Goal: Browse casually

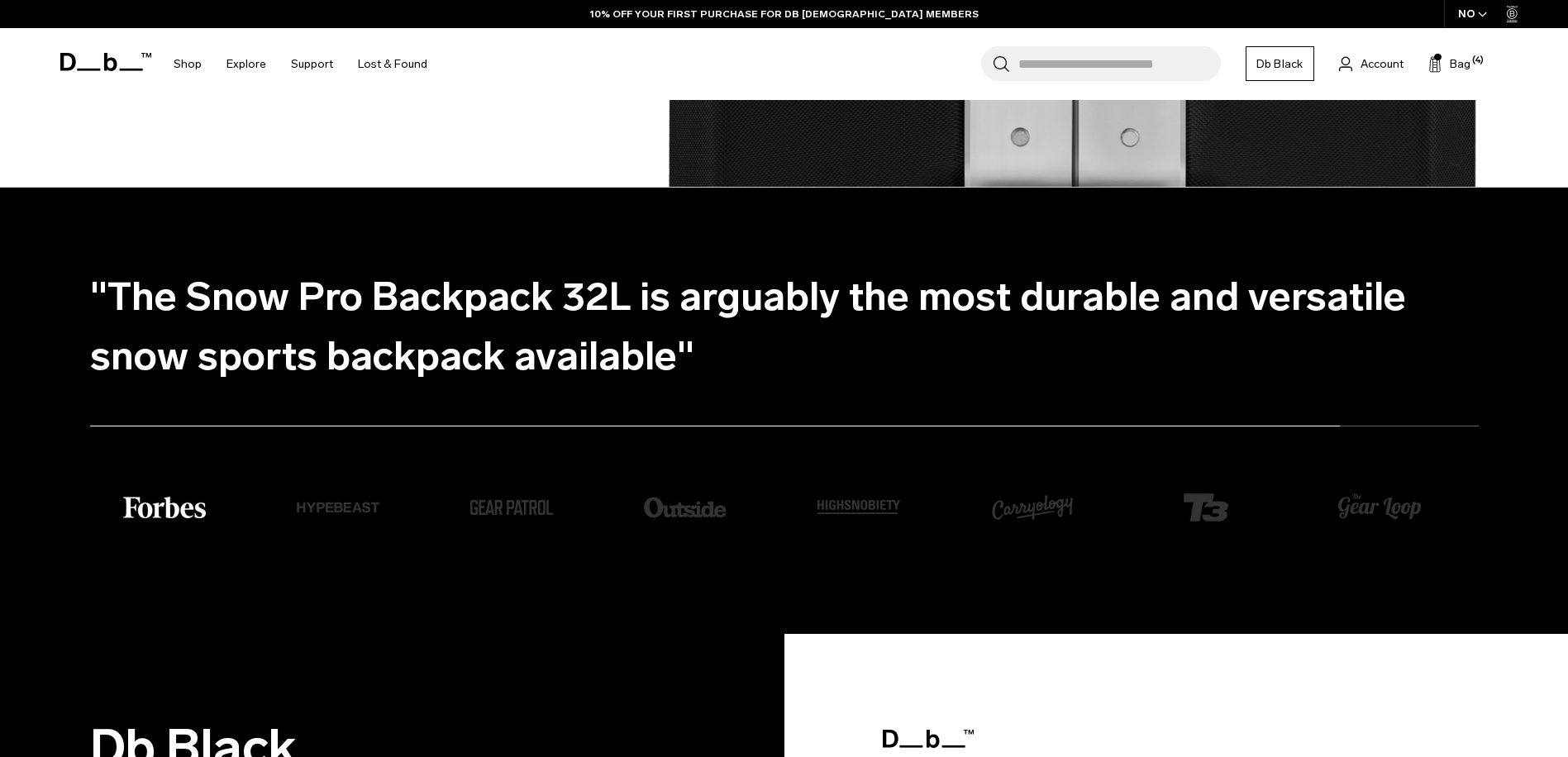
scroll to position [3406, 0]
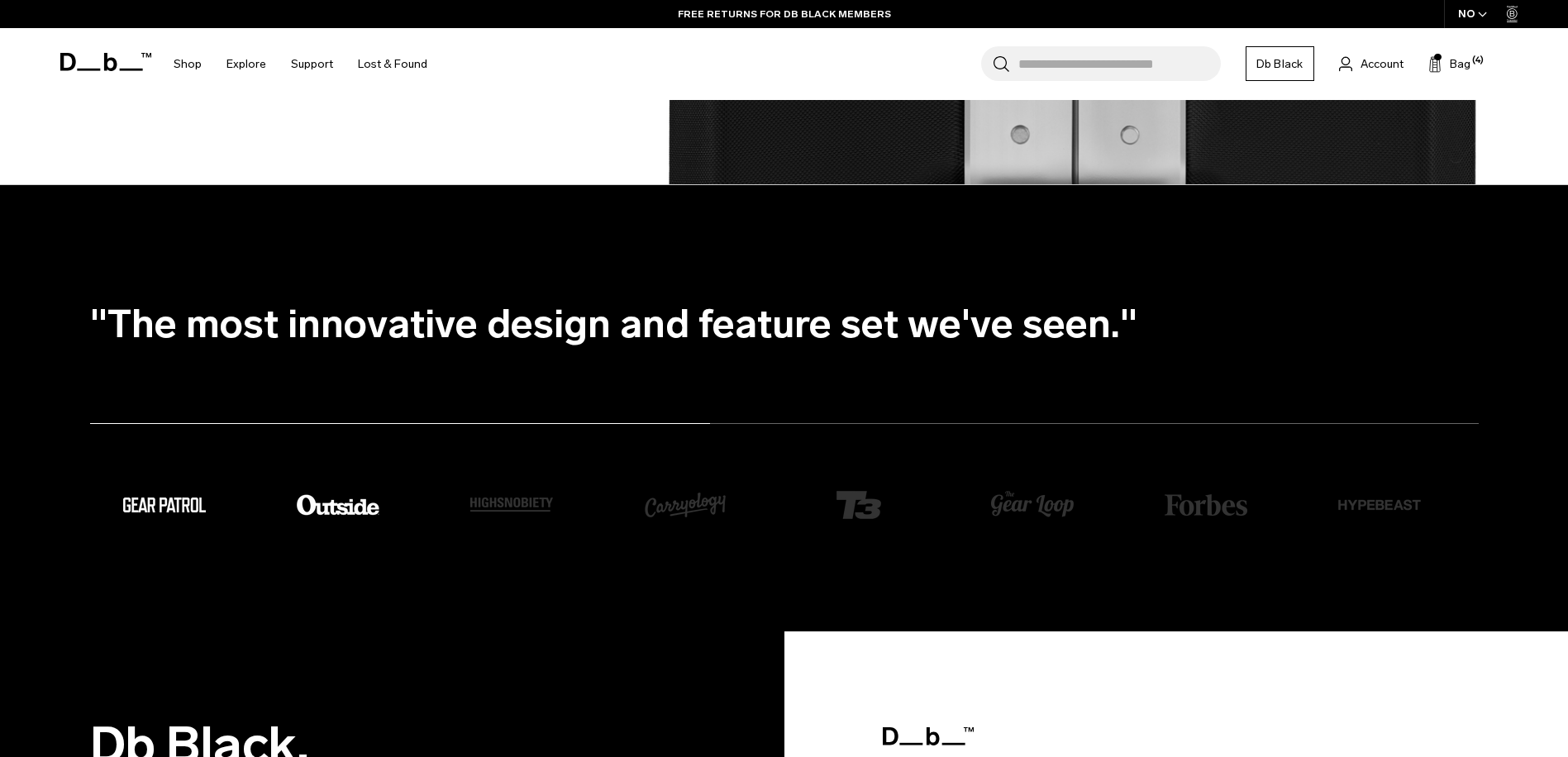
click at [361, 511] on img "4 / 8" at bounding box center [338, 506] width 83 height 83
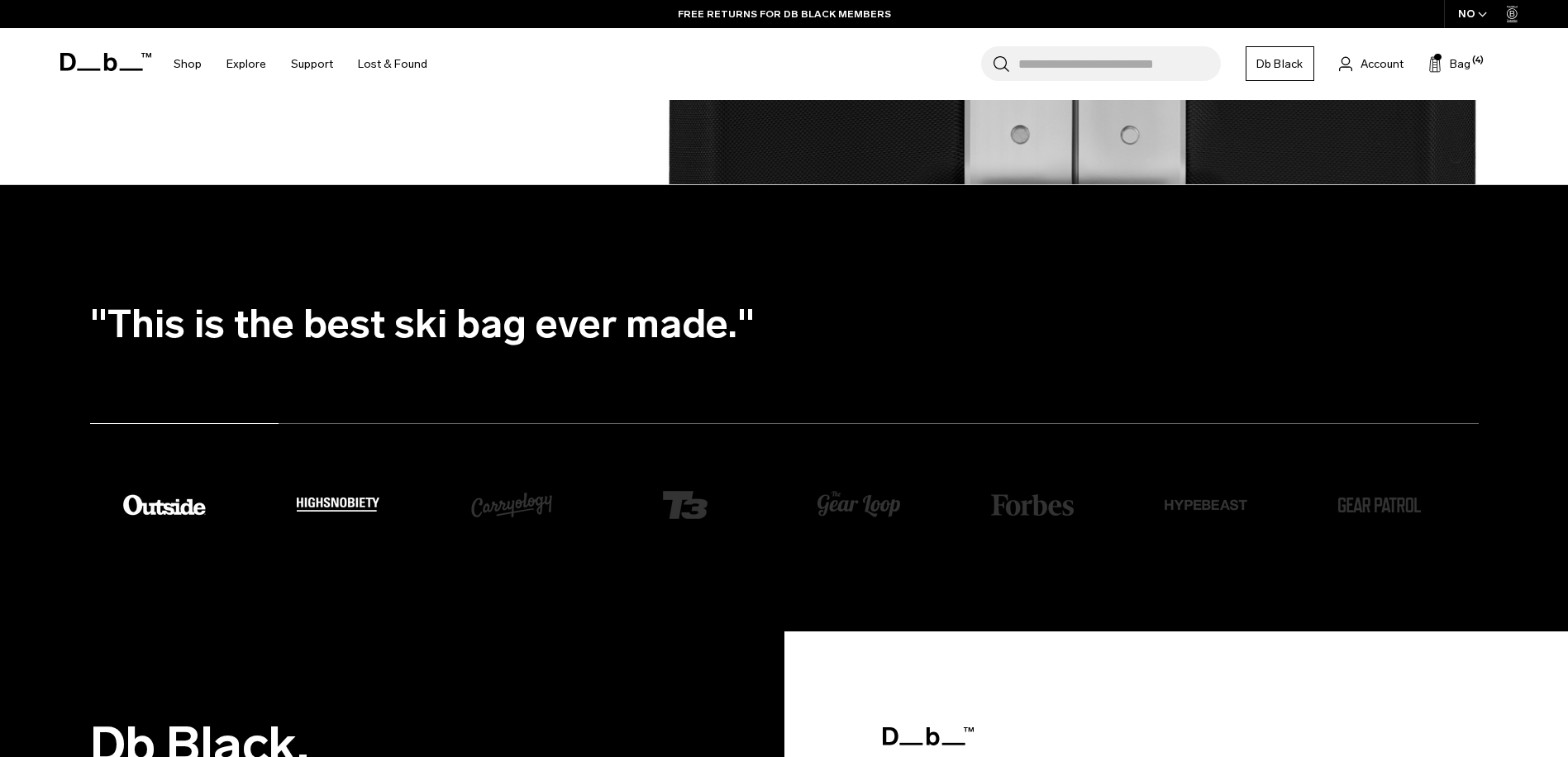
click at [349, 506] on img "5 / 8" at bounding box center [338, 505] width 83 height 14
click at [491, 507] on img "6 / 8" at bounding box center [512, 506] width 83 height 83
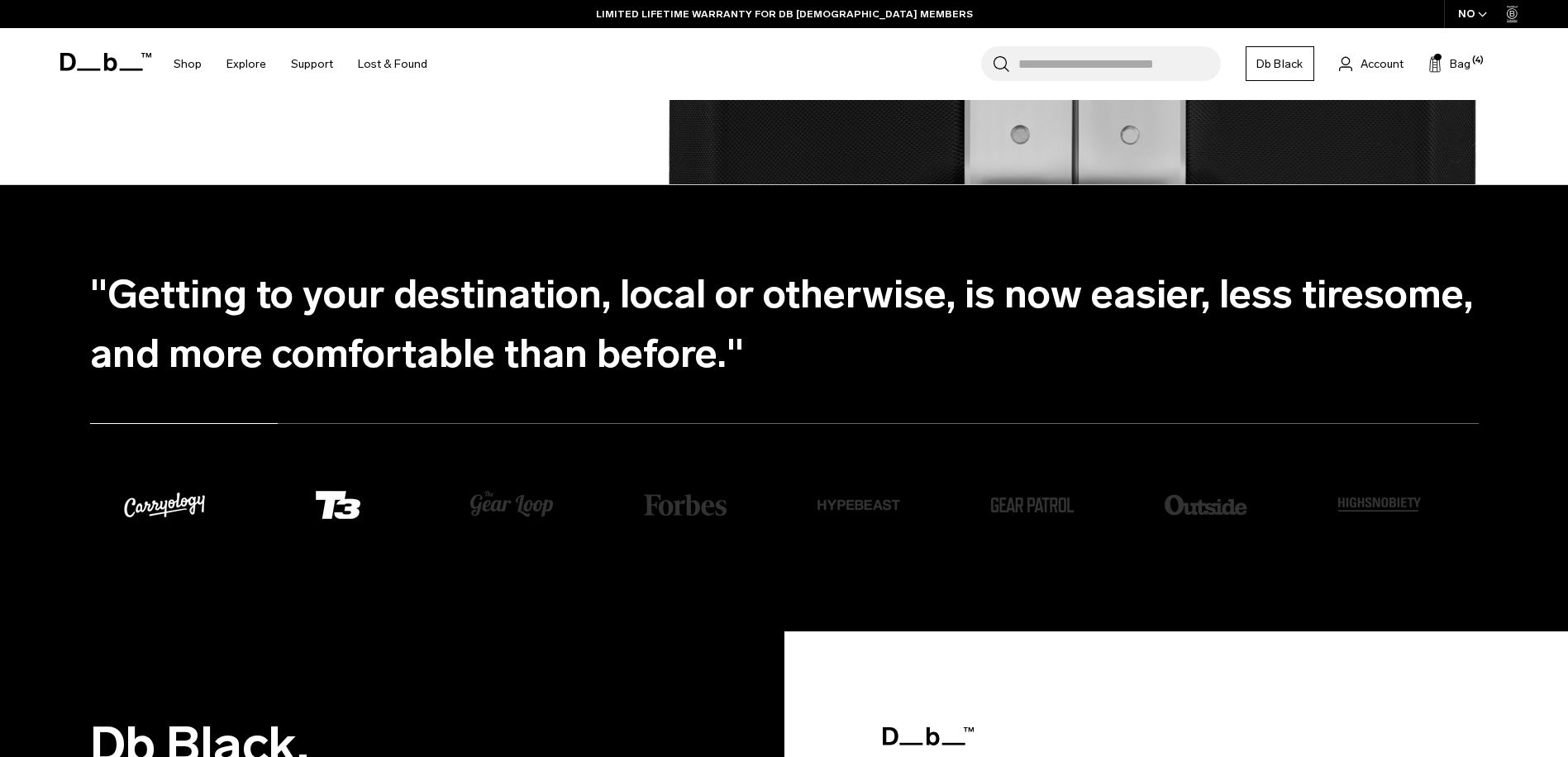
click at [371, 499] on img "7 / 8" at bounding box center [338, 506] width 83 height 83
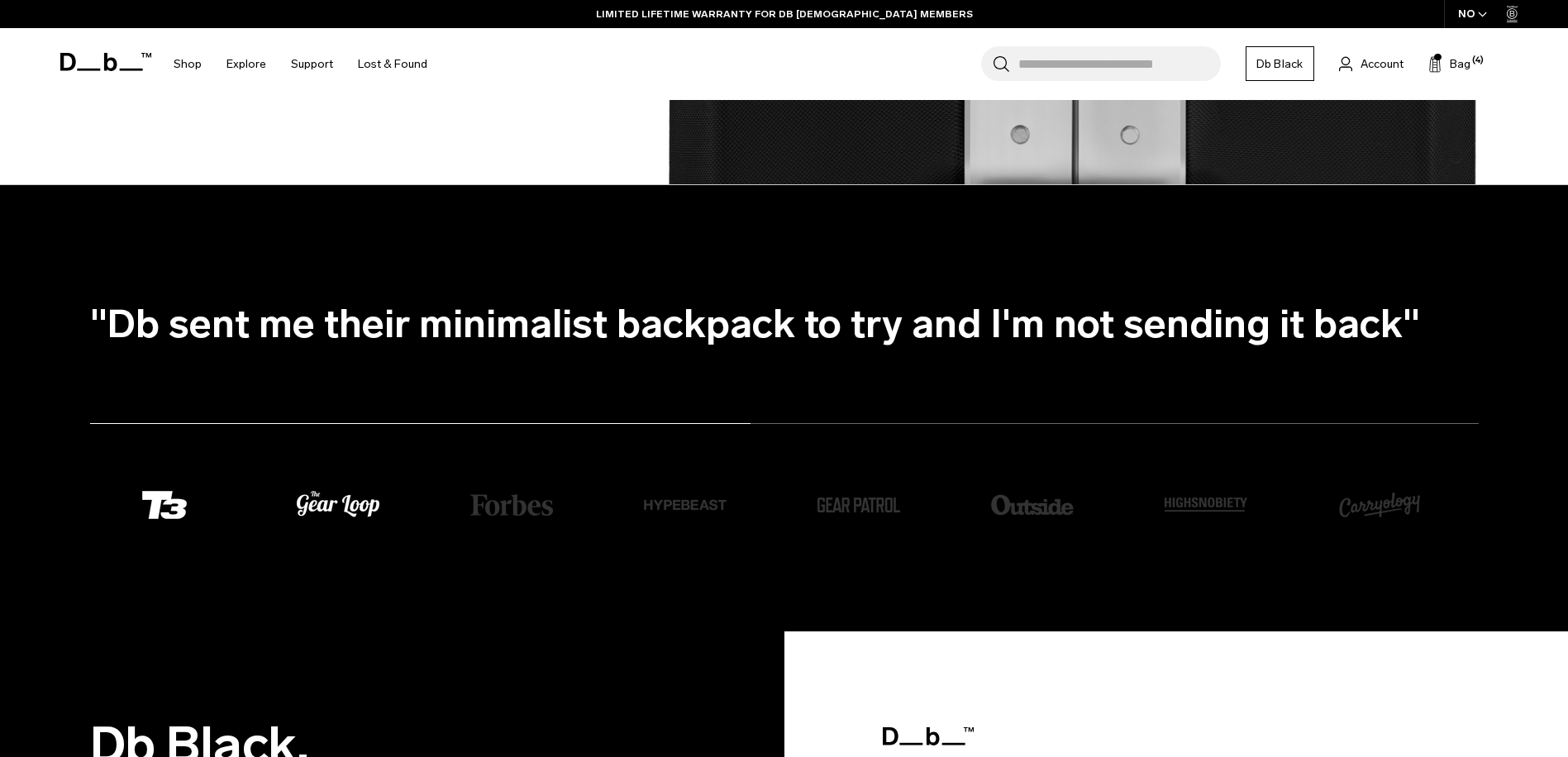
click at [342, 506] on img "8 / 8" at bounding box center [338, 505] width 83 height 28
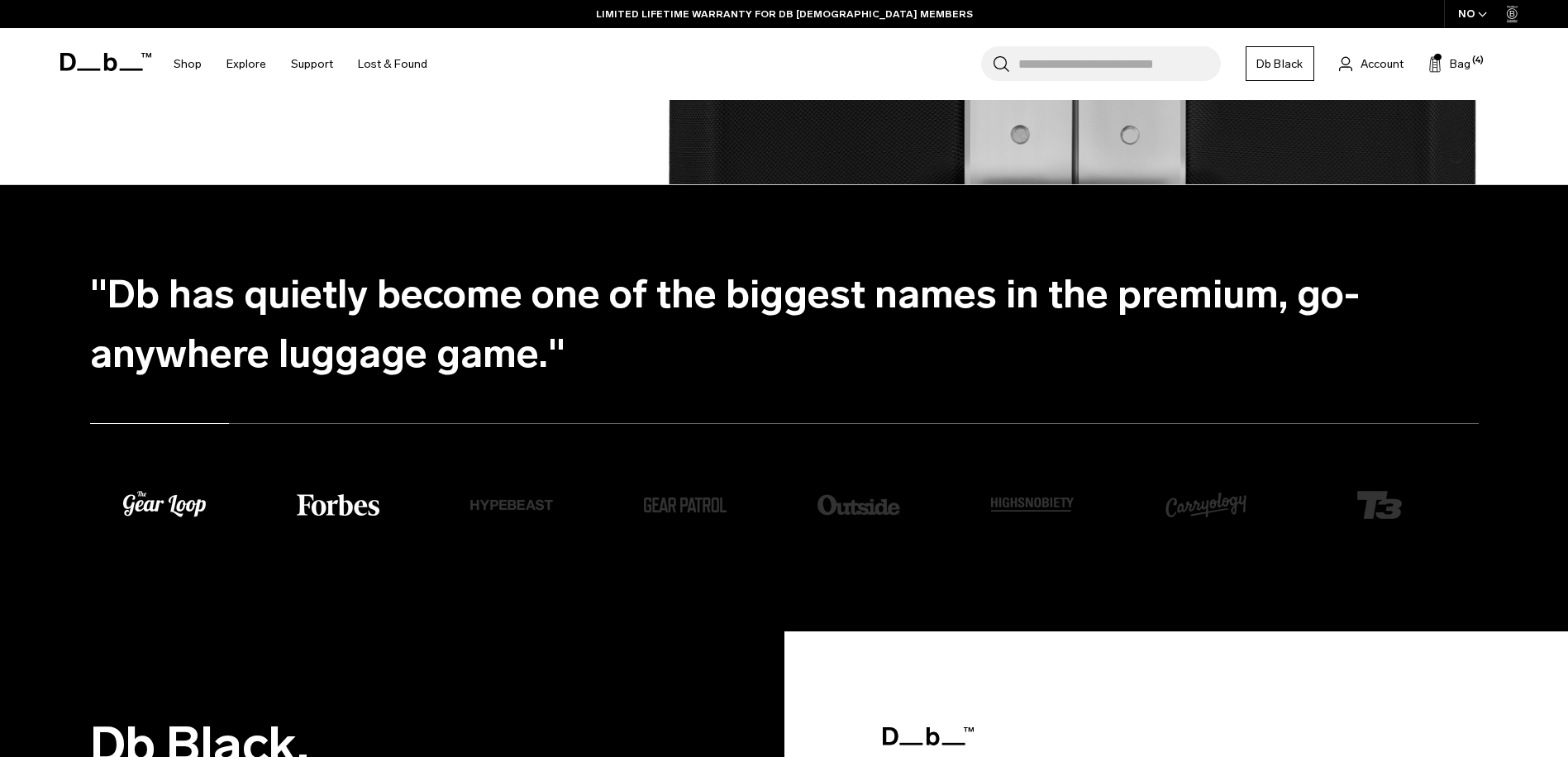
click at [352, 498] on img "1 / 8" at bounding box center [338, 505] width 83 height 21
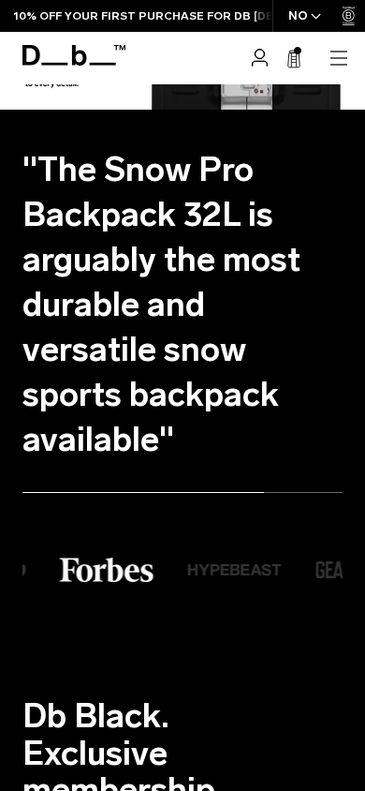
scroll to position [1472, 0]
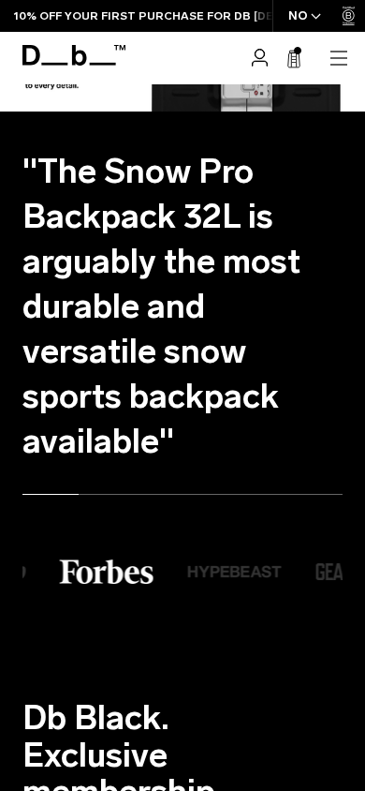
click at [230, 527] on img "2 / 8" at bounding box center [235, 572] width 94 height 94
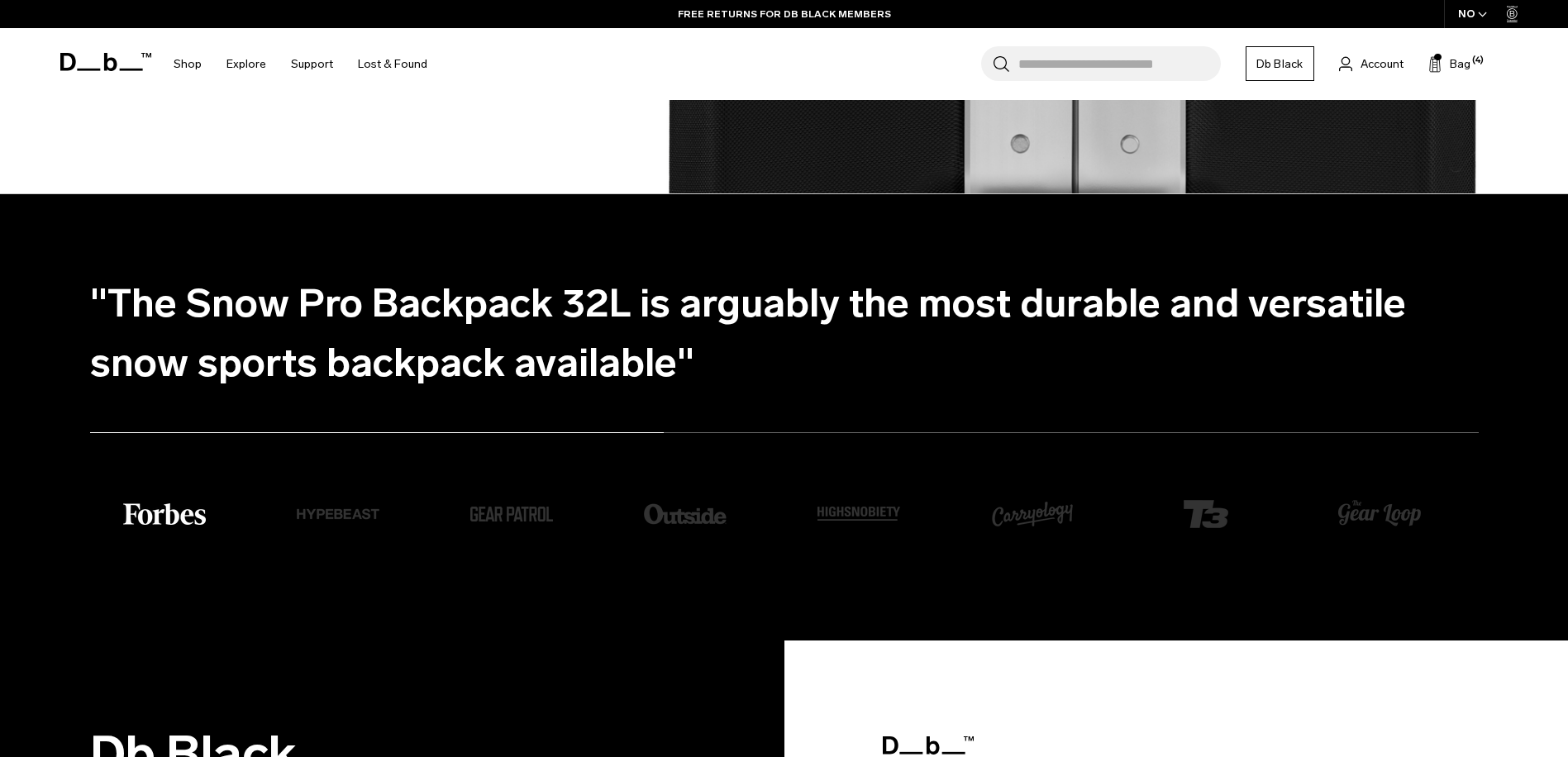
scroll to position [3399, 0]
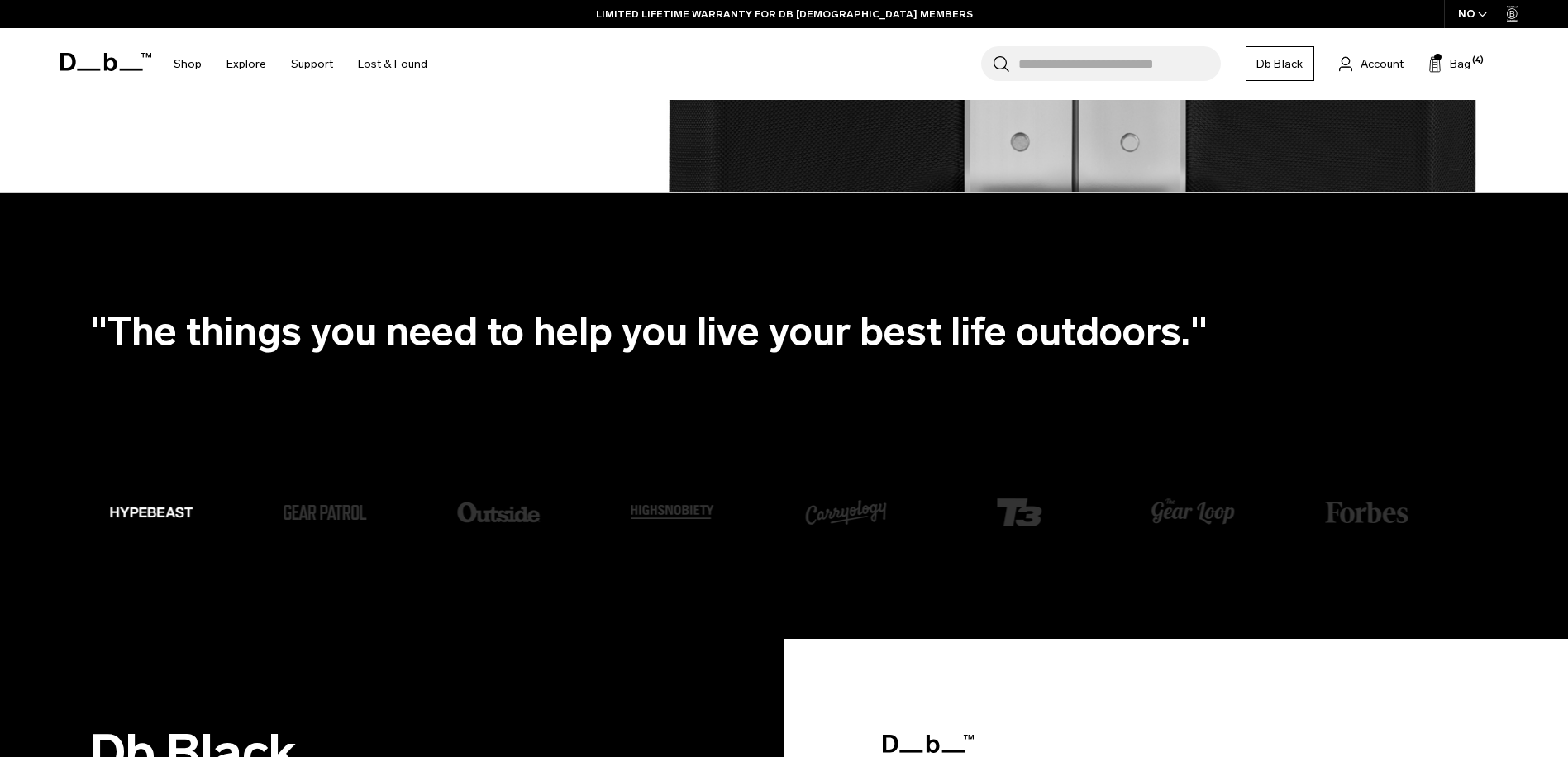
click at [784, 339] on ul ""The Snow Pro Backpack 32L is arguably the most durable and versatile snow spor…" at bounding box center [800, 331] width 1422 height 119
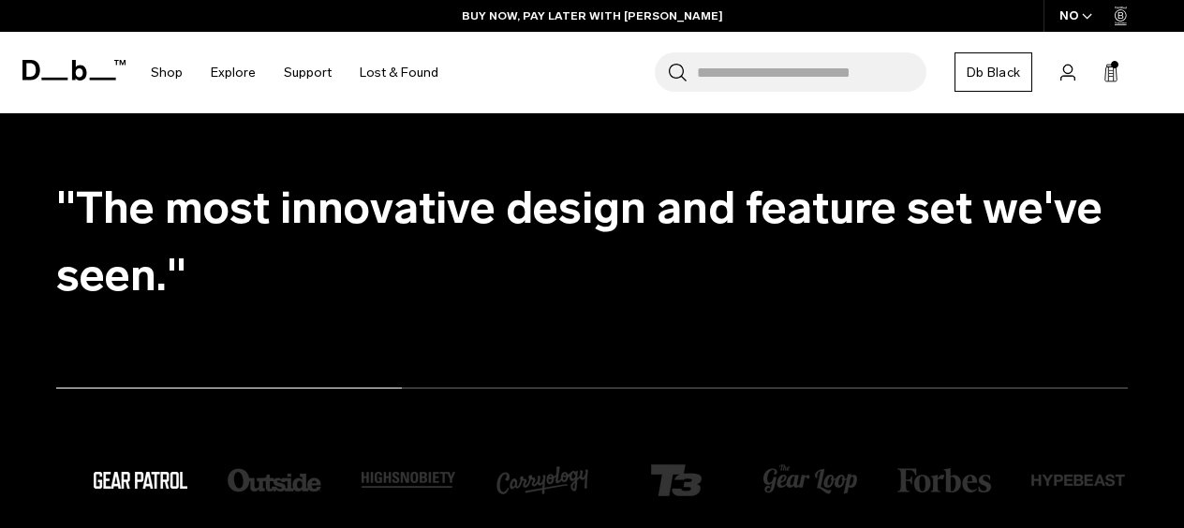
scroll to position [2859, 0]
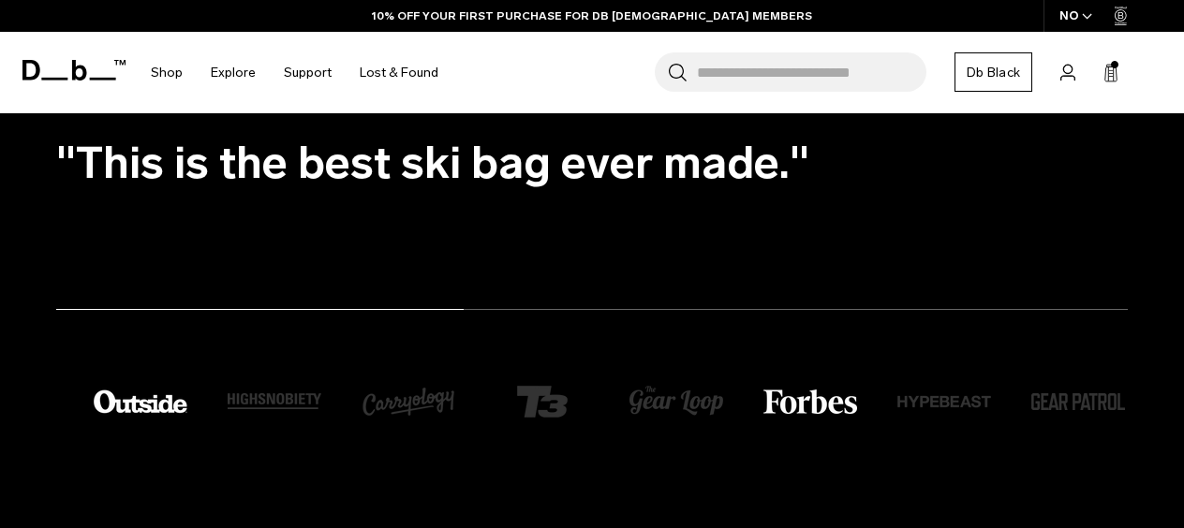
click at [799, 403] on img "1 / 8" at bounding box center [811, 402] width 94 height 24
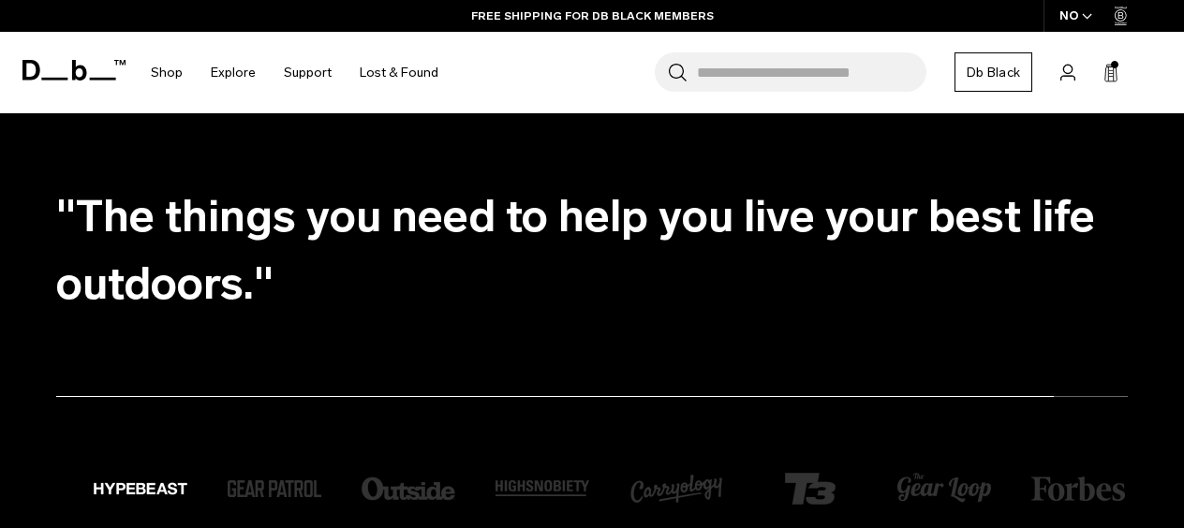
scroll to position [2773, 0]
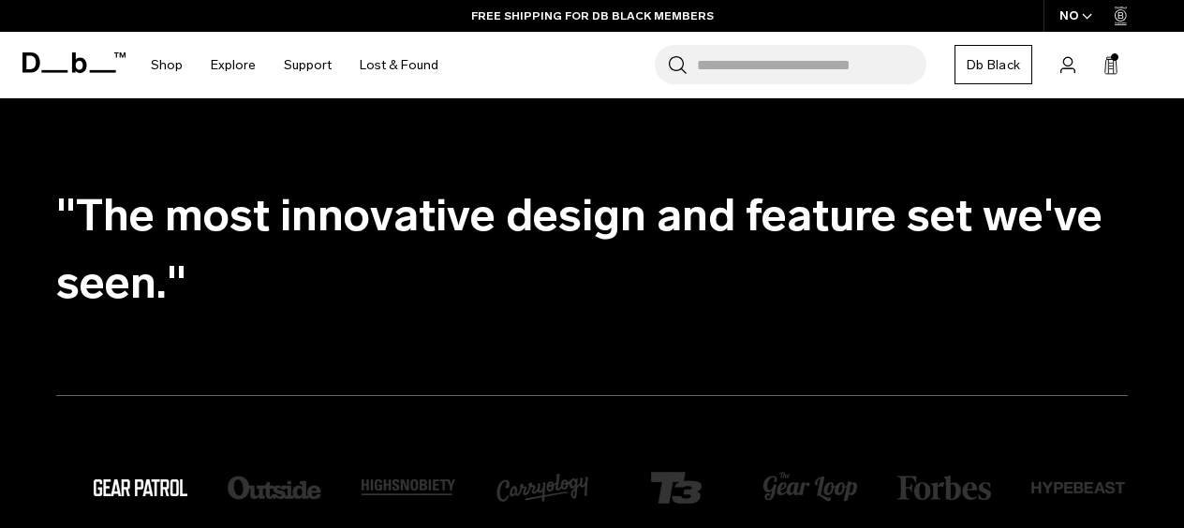
click at [622, 265] on ul ""The Snow Pro Backpack 32L is arguably the most durable and versatile snow spor…" at bounding box center [610, 249] width 1109 height 202
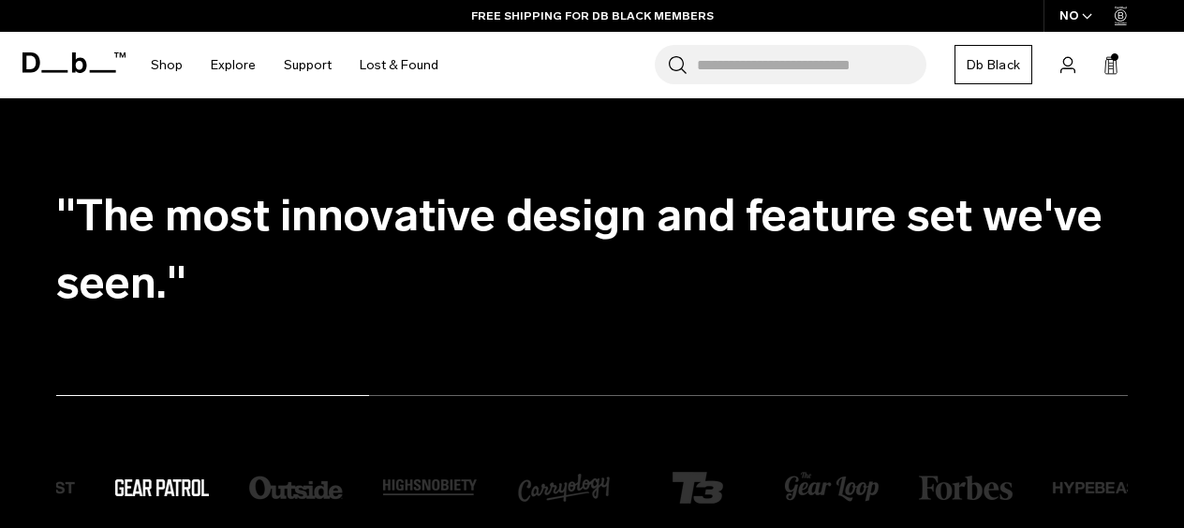
drag, startPoint x: 510, startPoint y: 392, endPoint x: 559, endPoint y: 249, distance: 150.8
click at [559, 249] on ul ""The Snow Pro Backpack 32L is arguably the most durable and versatile snow spor…" at bounding box center [610, 249] width 1109 height 202
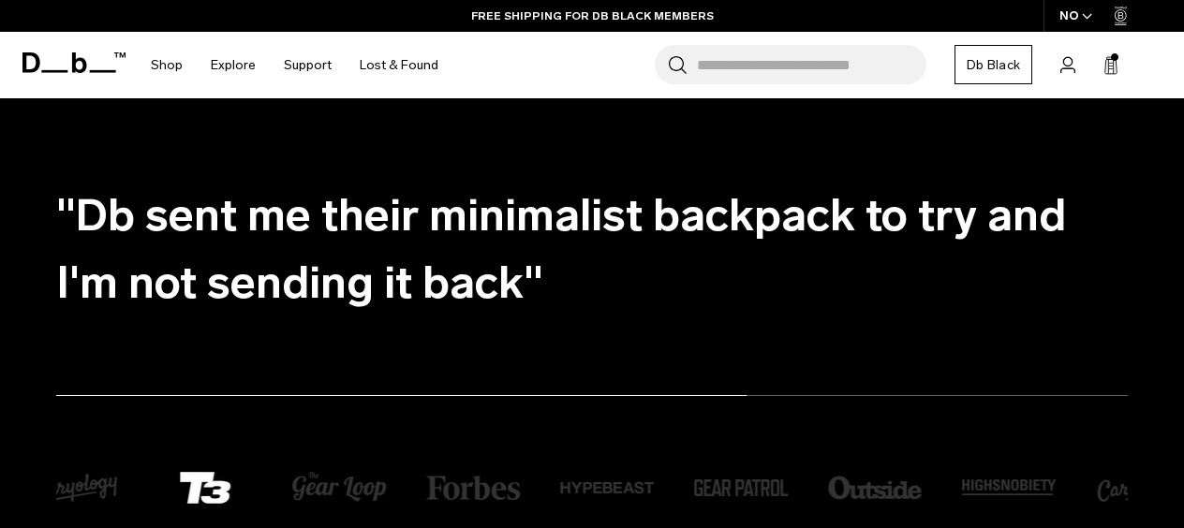
click at [221, 263] on ul ""The Snow Pro Backpack 32L is arguably the most durable and versatile snow spor…" at bounding box center [610, 249] width 1109 height 202
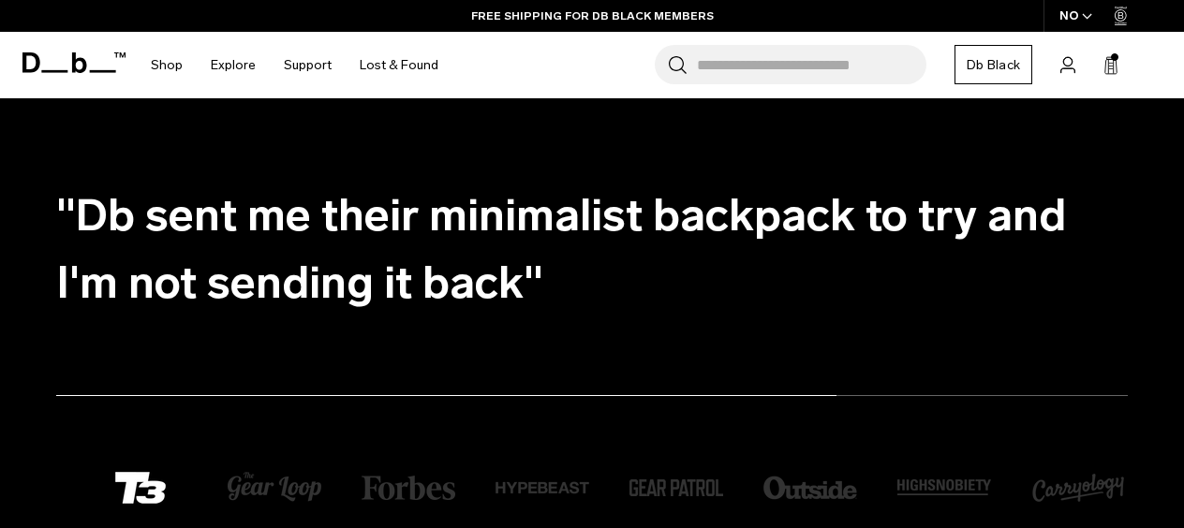
click at [182, 247] on ul ""The Snow Pro Backpack 32L is arguably the most durable and versatile snow spor…" at bounding box center [610, 249] width 1109 height 202
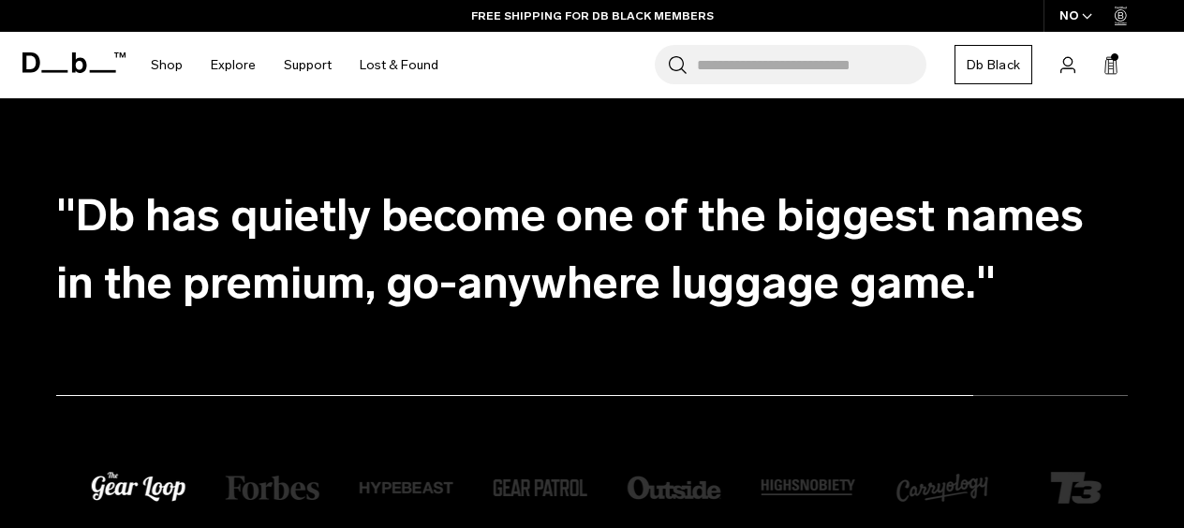
click at [247, 248] on ul ""The Snow Pro Backpack 32L is arguably the most durable and versatile snow spor…" at bounding box center [610, 249] width 1109 height 202
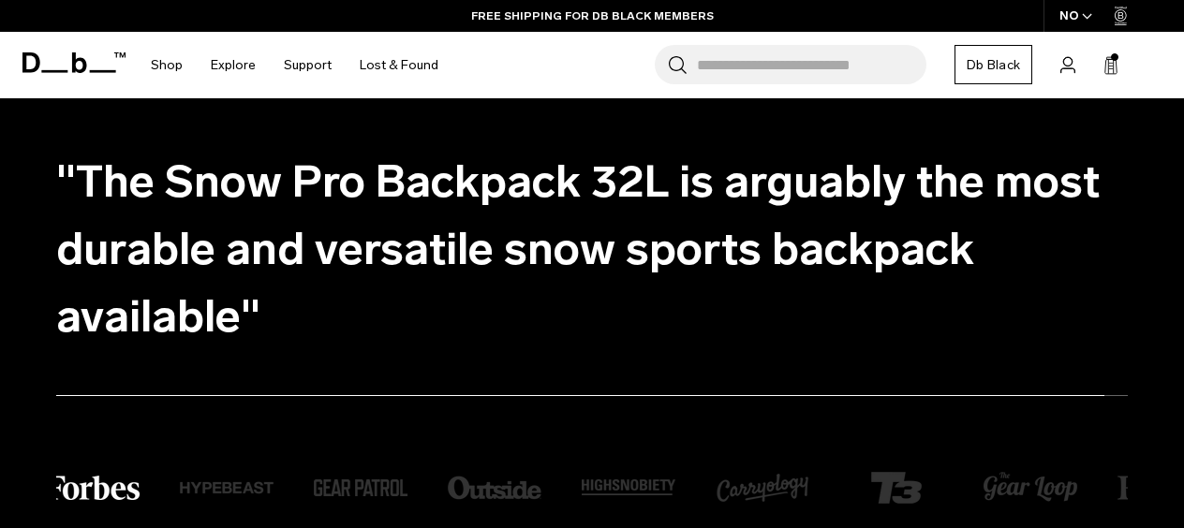
click at [203, 258] on ul ""The Snow Pro Backpack 32L is arguably the most durable and versatile snow spor…" at bounding box center [610, 249] width 1109 height 202
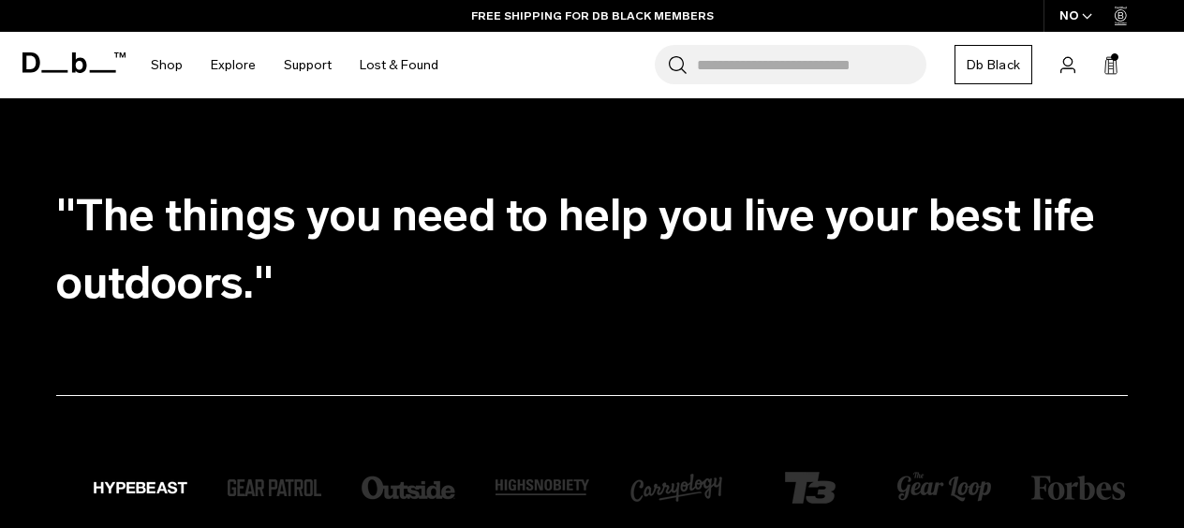
click at [252, 263] on ul ""The Snow Pro Backpack 32L is arguably the most durable and versatile snow spor…" at bounding box center [610, 249] width 1109 height 202
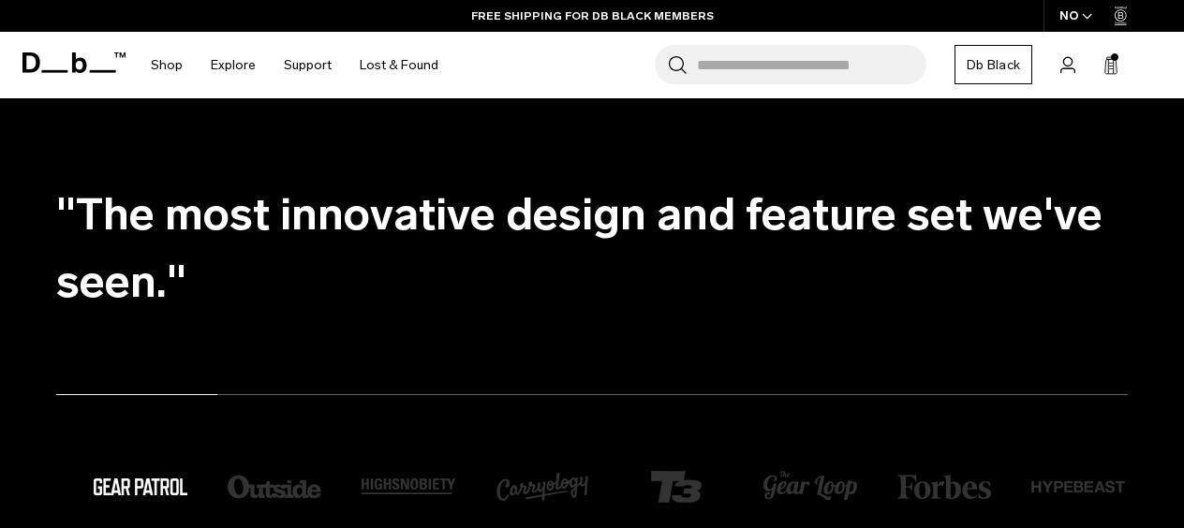
scroll to position [2832, 0]
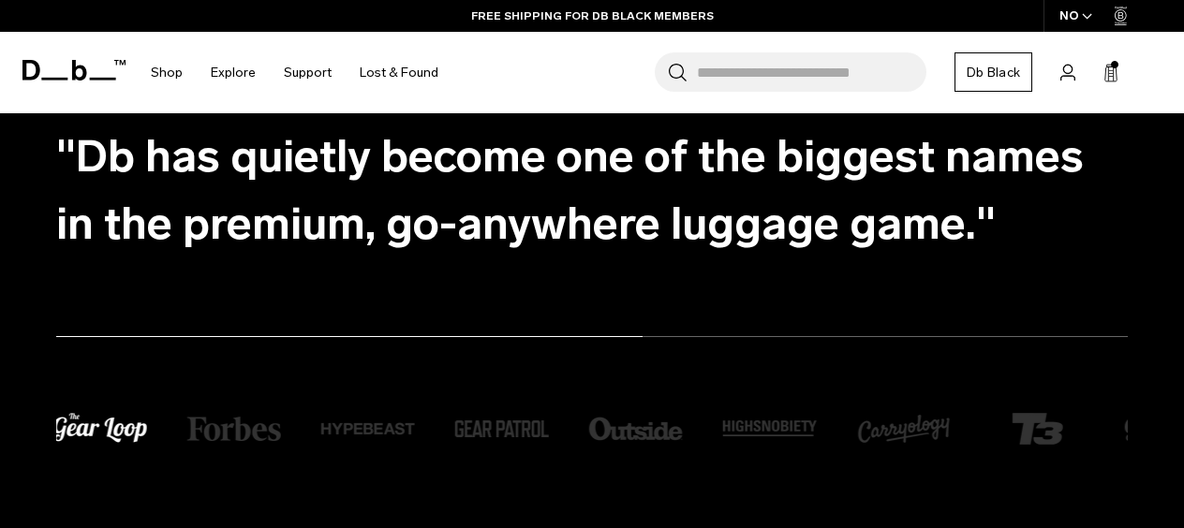
click at [164, 215] on ul ""The Snow Pro Backpack 32L is arguably the most durable and versatile snow spor…" at bounding box center [610, 190] width 1109 height 202
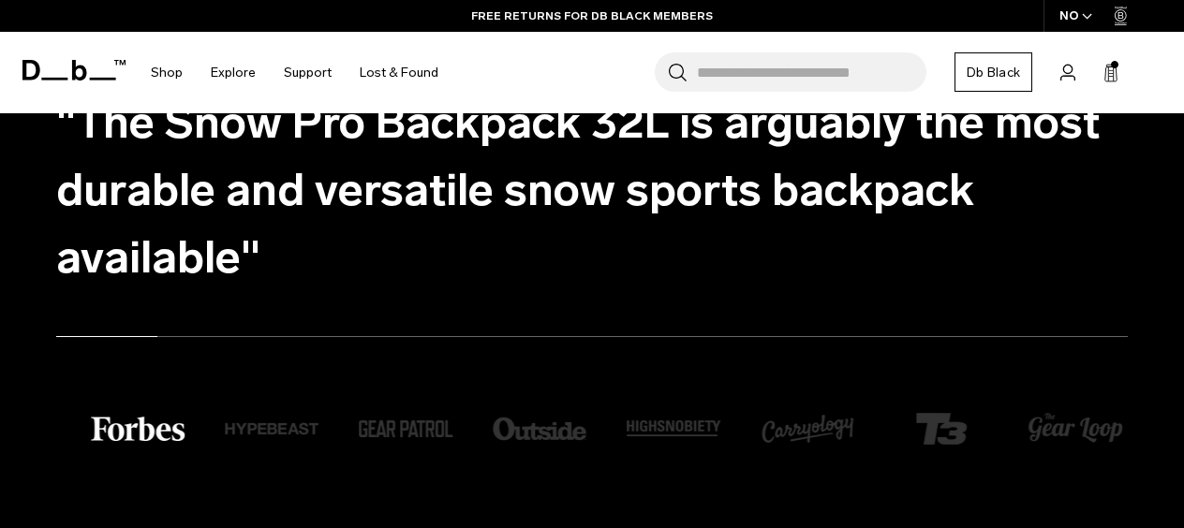
click at [96, 194] on ul ""The Snow Pro Backpack 32L is arguably the most durable and versatile snow spor…" at bounding box center [610, 190] width 1109 height 202
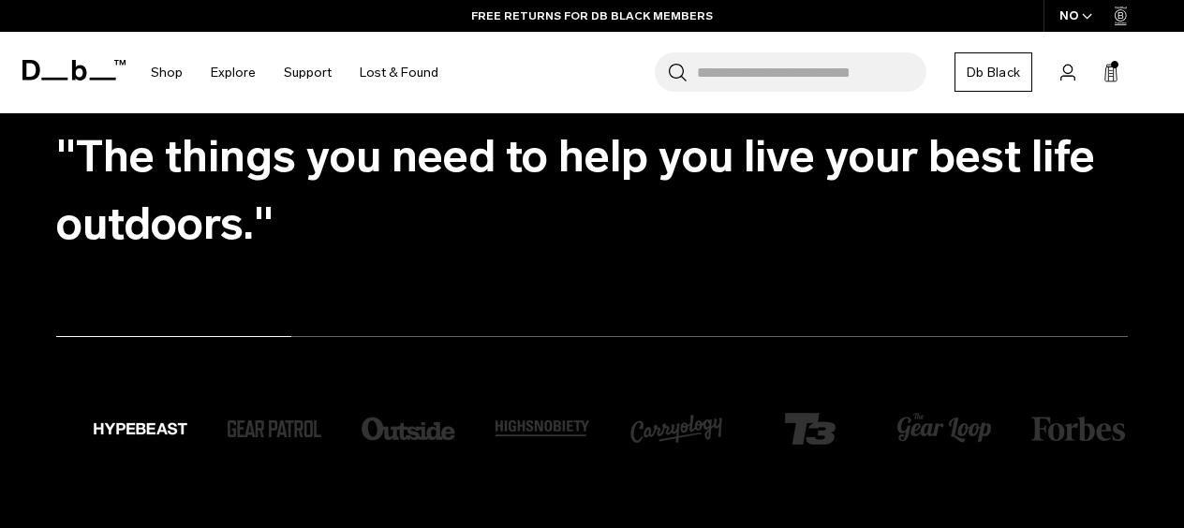
click at [119, 194] on ul ""The Snow Pro Backpack 32L is arguably the most durable and versatile snow spor…" at bounding box center [610, 190] width 1109 height 202
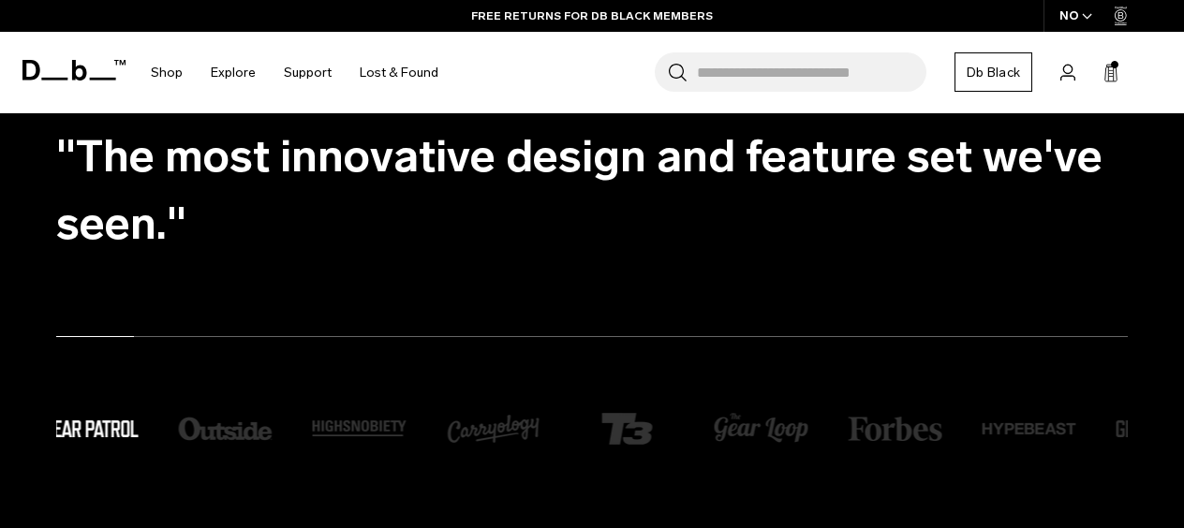
click at [56, 211] on ul ""The Snow Pro Backpack 32L is arguably the most durable and versatile snow spor…" at bounding box center [610, 190] width 1109 height 202
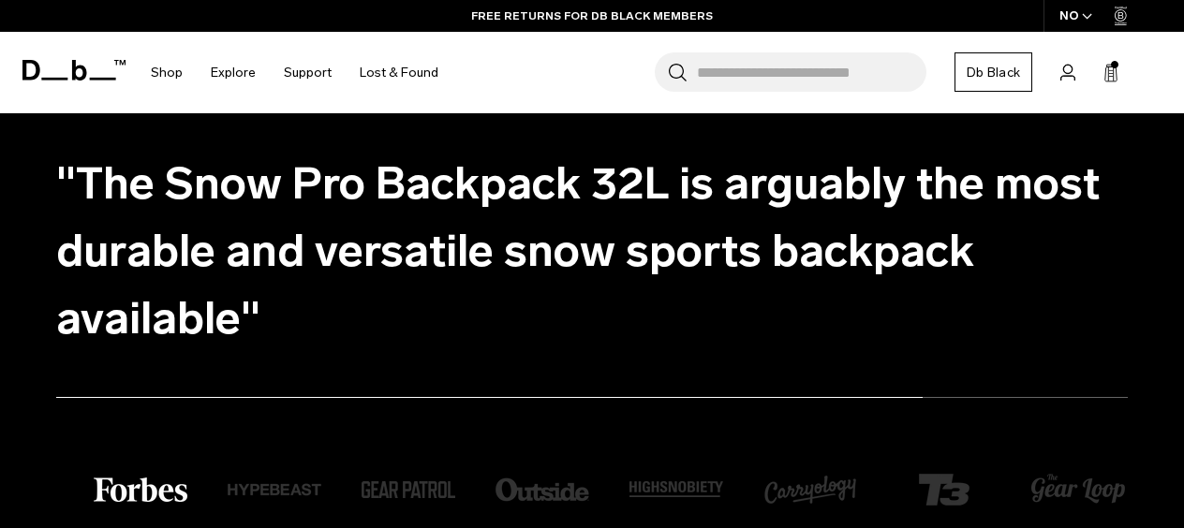
scroll to position [2770, 0]
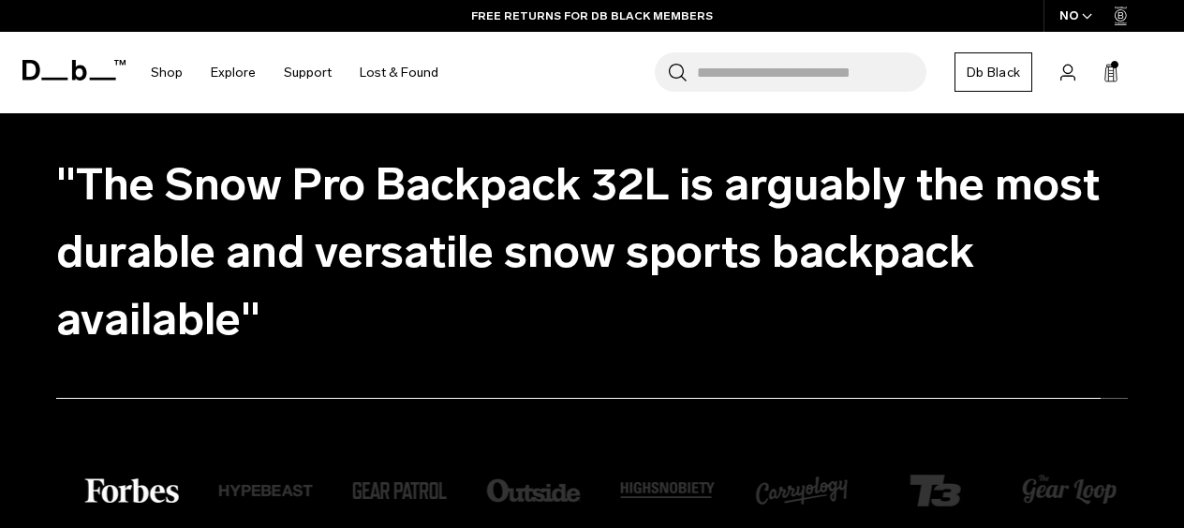
click at [292, 248] on ul ""The Snow Pro Backpack 32L is arguably the most durable and versatile snow spor…" at bounding box center [610, 252] width 1109 height 202
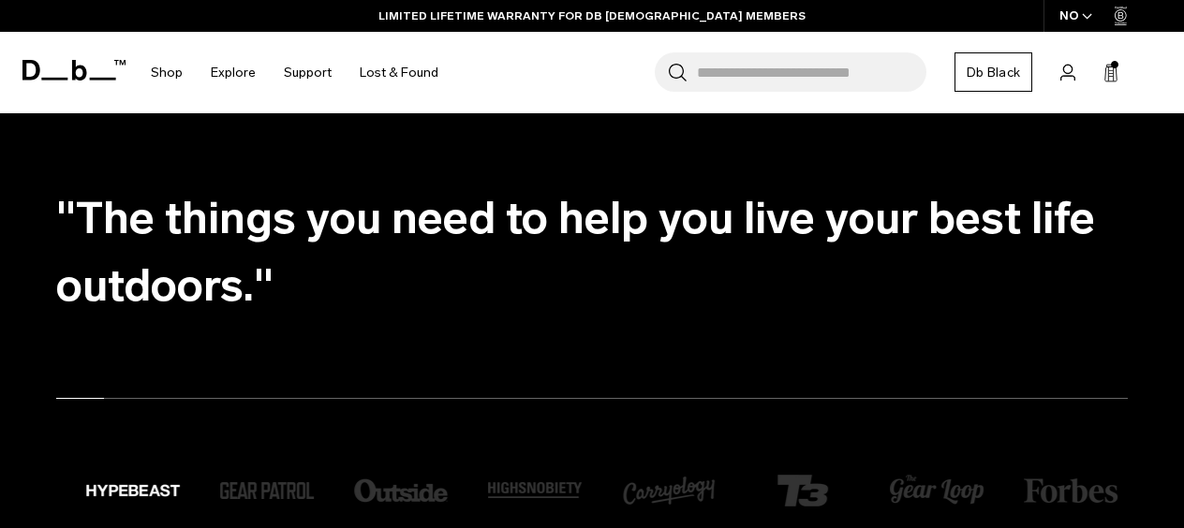
click at [310, 242] on ul ""The Snow Pro Backpack 32L is arguably the most durable and versatile snow spor…" at bounding box center [610, 252] width 1109 height 202
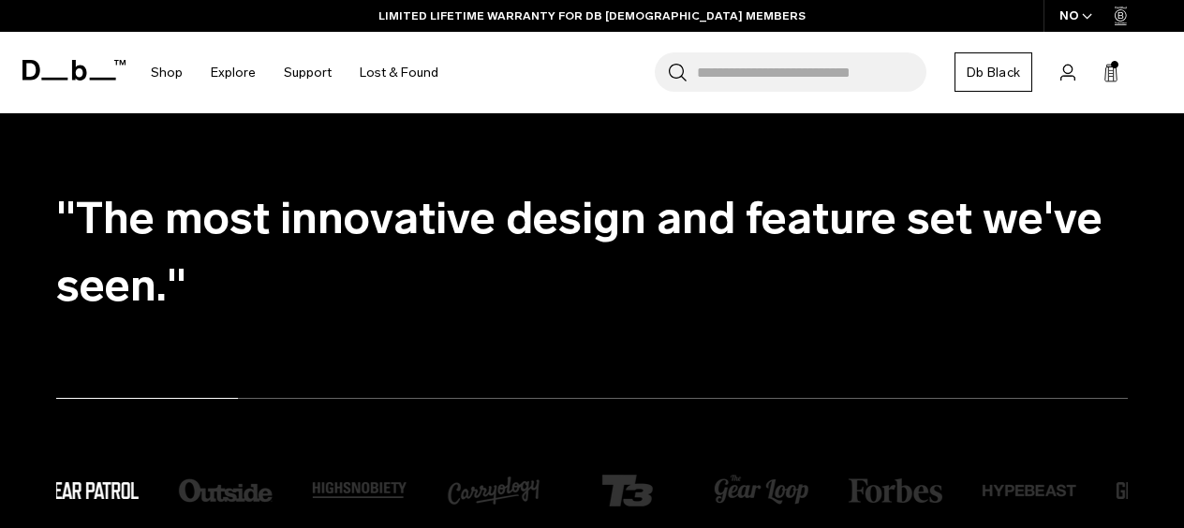
click at [364, 255] on ul ""The Snow Pro Backpack 32L is arguably the most durable and versatile snow spor…" at bounding box center [610, 252] width 1109 height 202
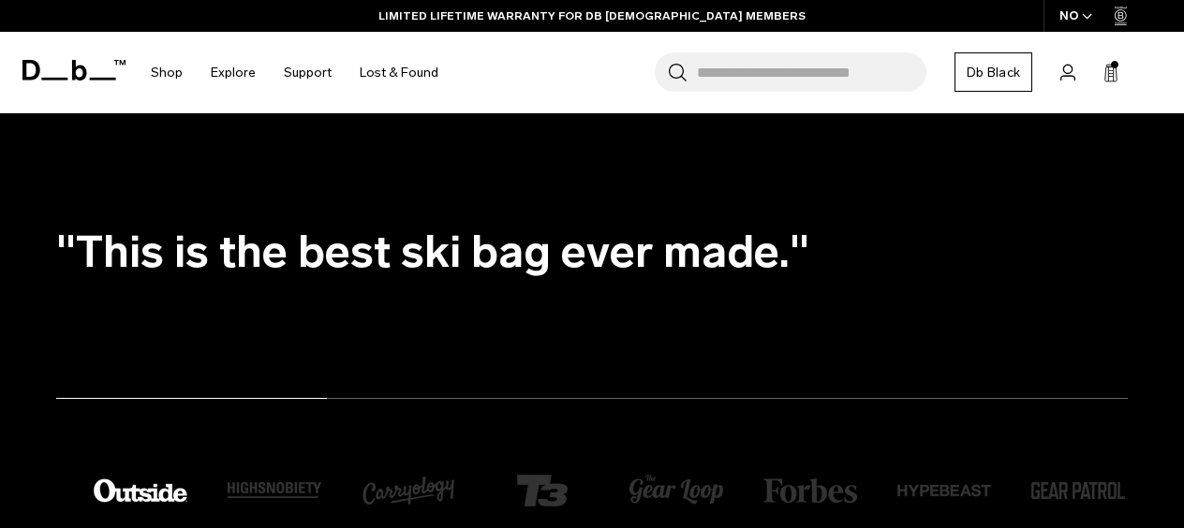
click at [304, 260] on ul ""The Snow Pro Backpack 32L is arguably the most durable and versatile snow spor…" at bounding box center [610, 252] width 1109 height 202
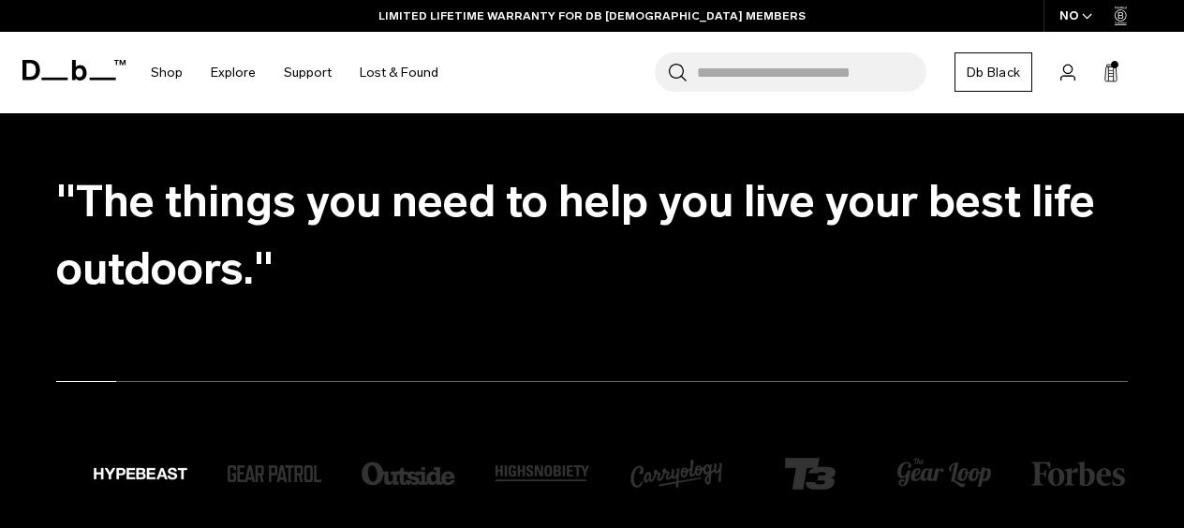
scroll to position [2777, 0]
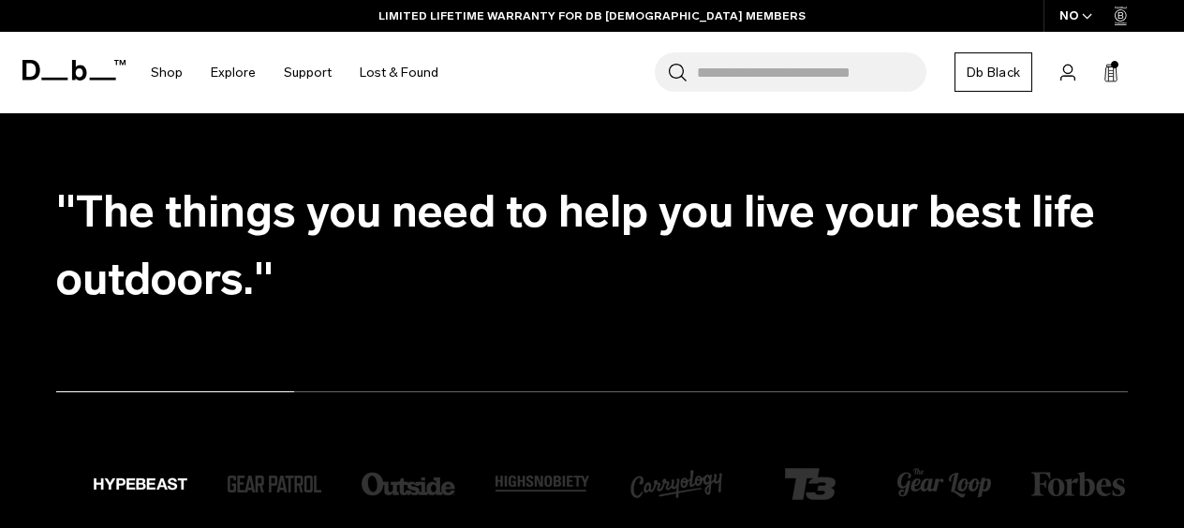
click at [148, 220] on ul ""The Snow Pro Backpack 32L is arguably the most durable and versatile snow spor…" at bounding box center [610, 245] width 1109 height 202
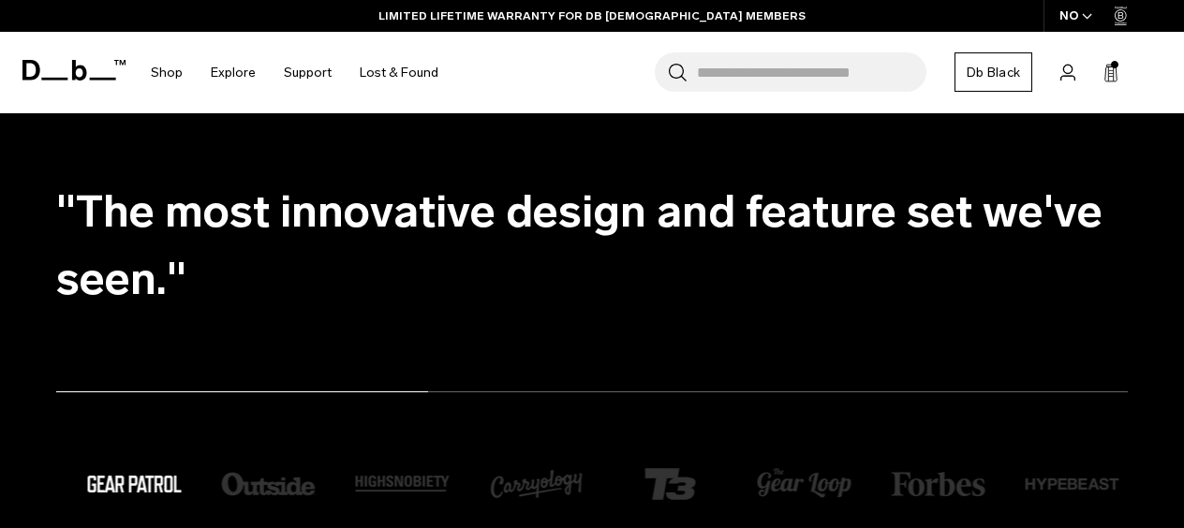
click at [37, 214] on div ""The Snow Pro Backpack 32L is arguably the most durable and versatile snow spor…" at bounding box center [592, 340] width 1184 height 393
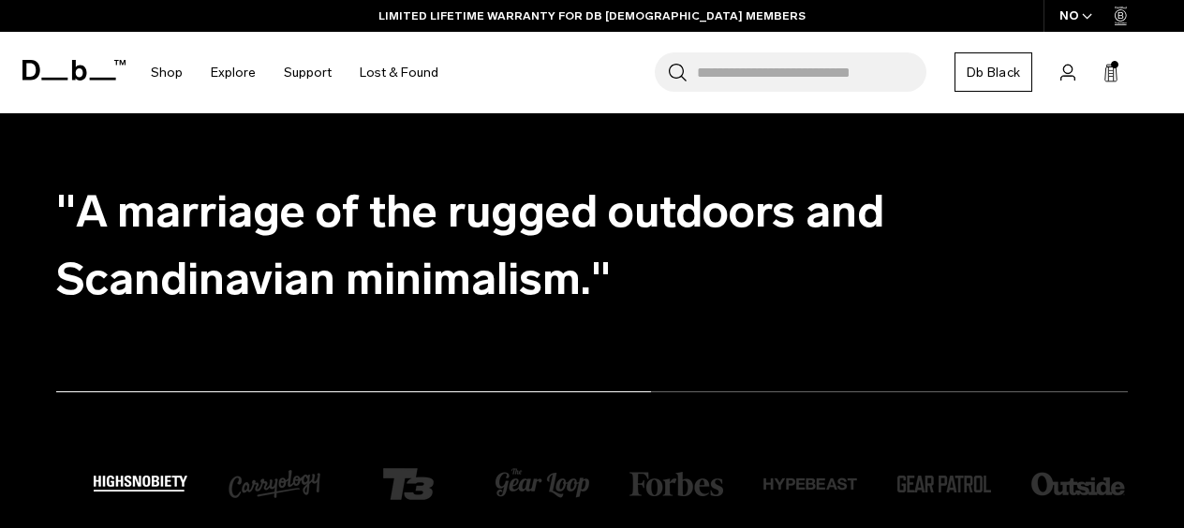
click at [118, 225] on ul ""The Snow Pro Backpack 32L is arguably the most durable and versatile snow spor…" at bounding box center [610, 245] width 1109 height 202
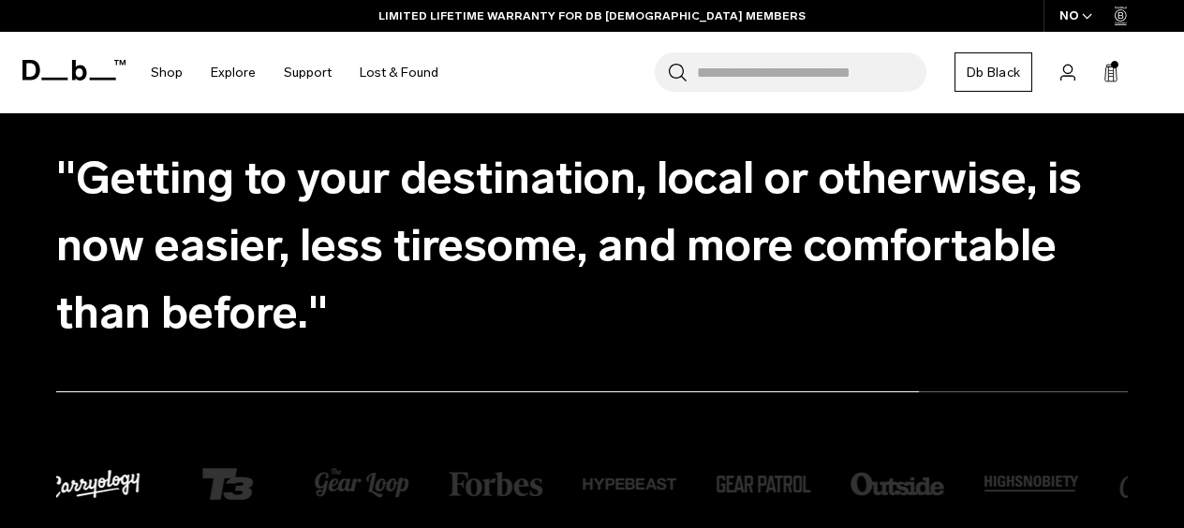
click at [344, 222] on ul ""The Snow Pro Backpack 32L is arguably the most durable and versatile snow spor…" at bounding box center [610, 245] width 1109 height 202
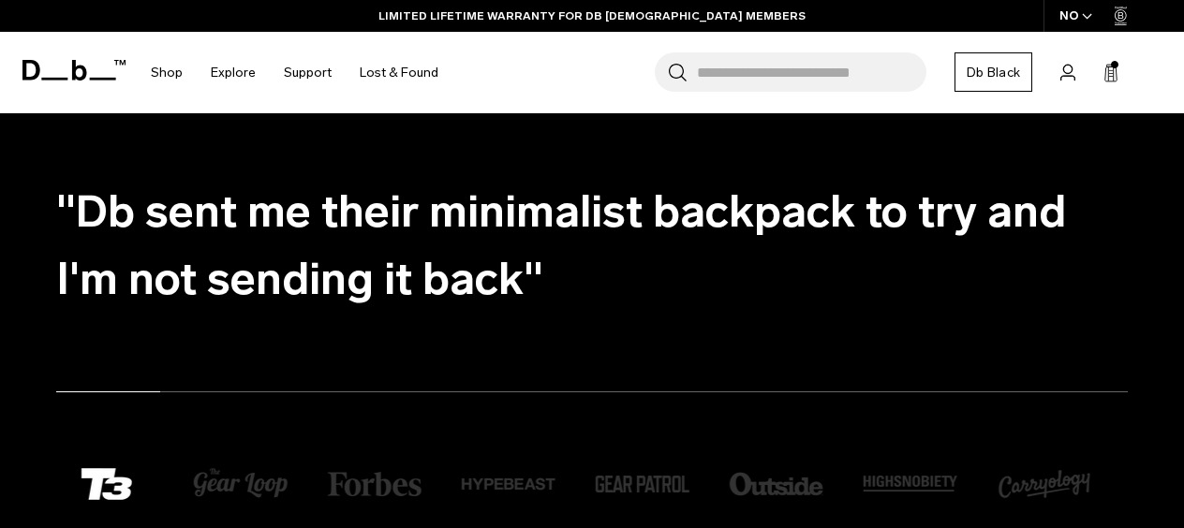
click at [216, 214] on ul ""The Snow Pro Backpack 32L is arguably the most durable and versatile snow spor…" at bounding box center [610, 245] width 1109 height 202
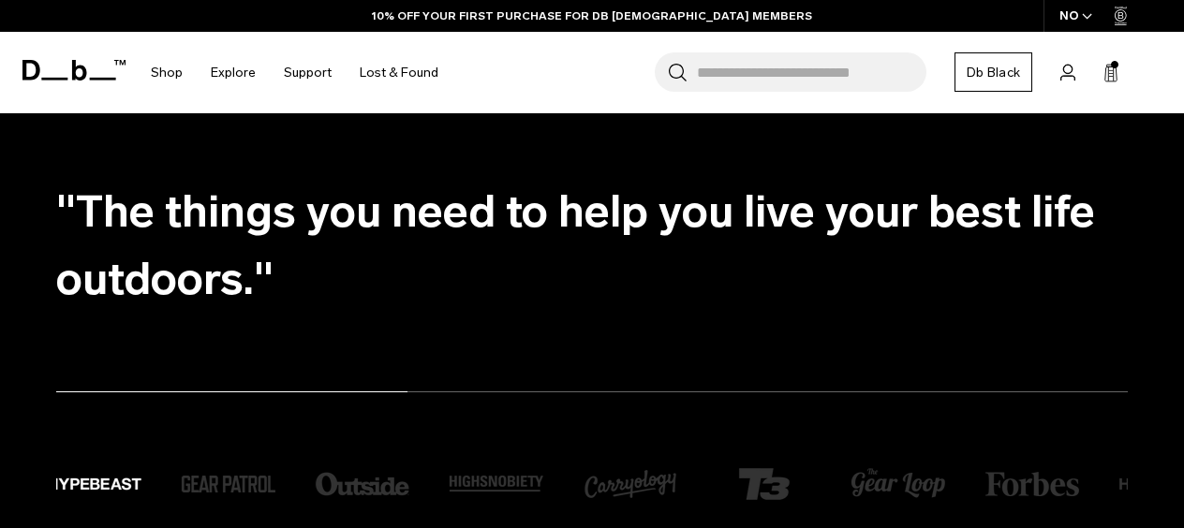
click at [235, 191] on ul ""The Snow Pro Backpack 32L is arguably the most durable and versatile snow spor…" at bounding box center [610, 245] width 1109 height 202
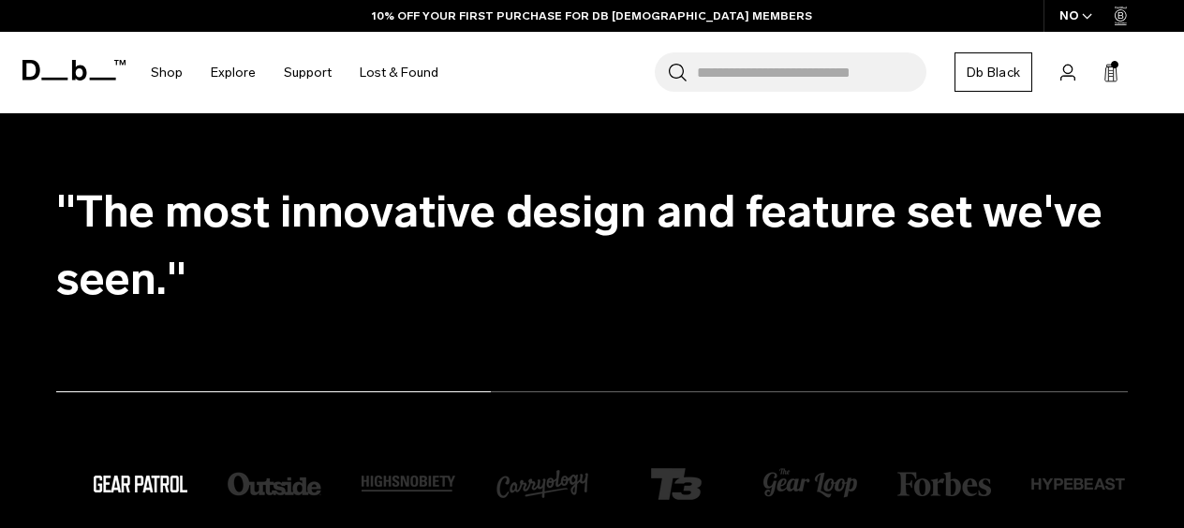
click at [111, 219] on ul ""The Snow Pro Backpack 32L is arguably the most durable and versatile snow spor…" at bounding box center [610, 245] width 1109 height 202
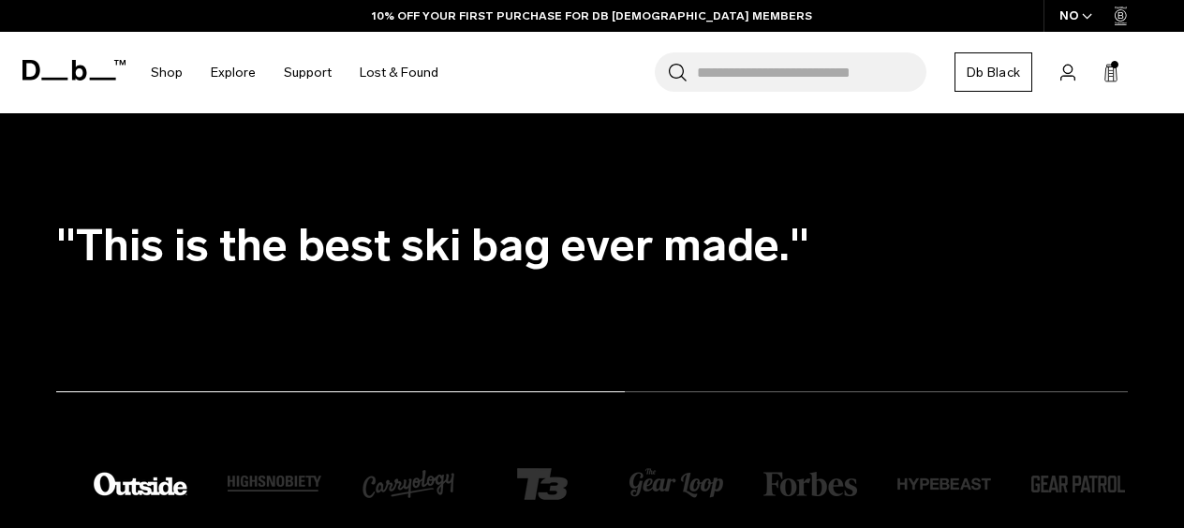
click at [206, 239] on ul ""The Snow Pro Backpack 32L is arguably the most durable and versatile snow spor…" at bounding box center [610, 245] width 1109 height 202
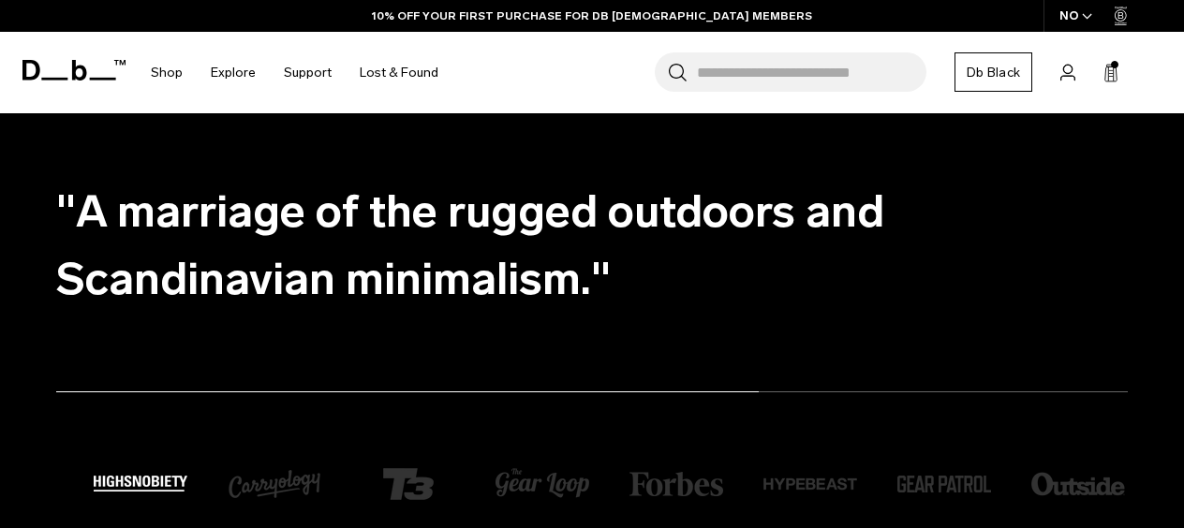
click at [234, 229] on ul ""The Snow Pro Backpack 32L is arguably the most durable and versatile snow spor…" at bounding box center [610, 245] width 1109 height 202
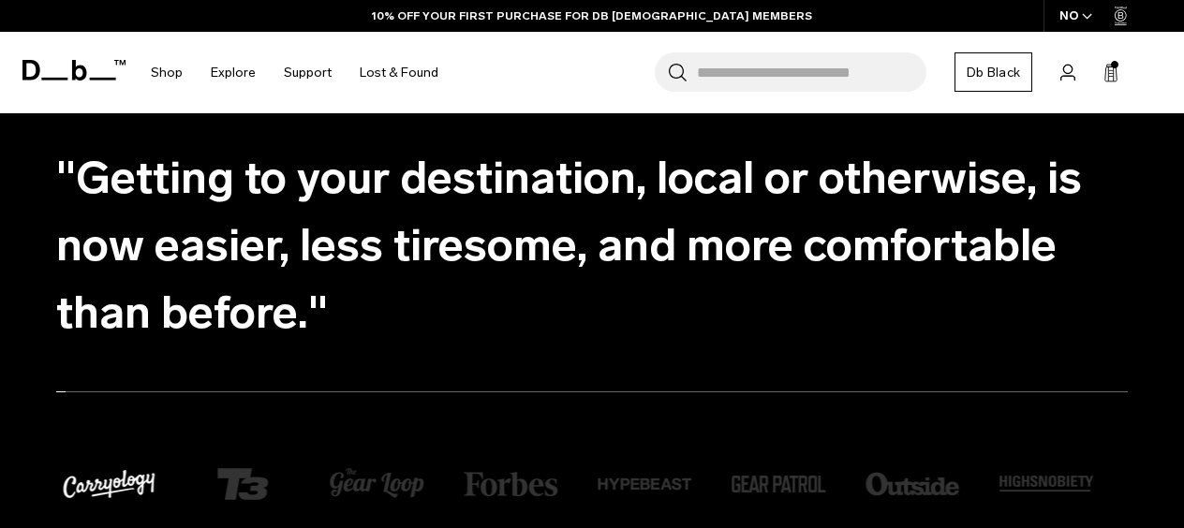
click at [721, 271] on ul ""The Snow Pro Backpack 32L is arguably the most durable and versatile snow spor…" at bounding box center [610, 245] width 1109 height 202
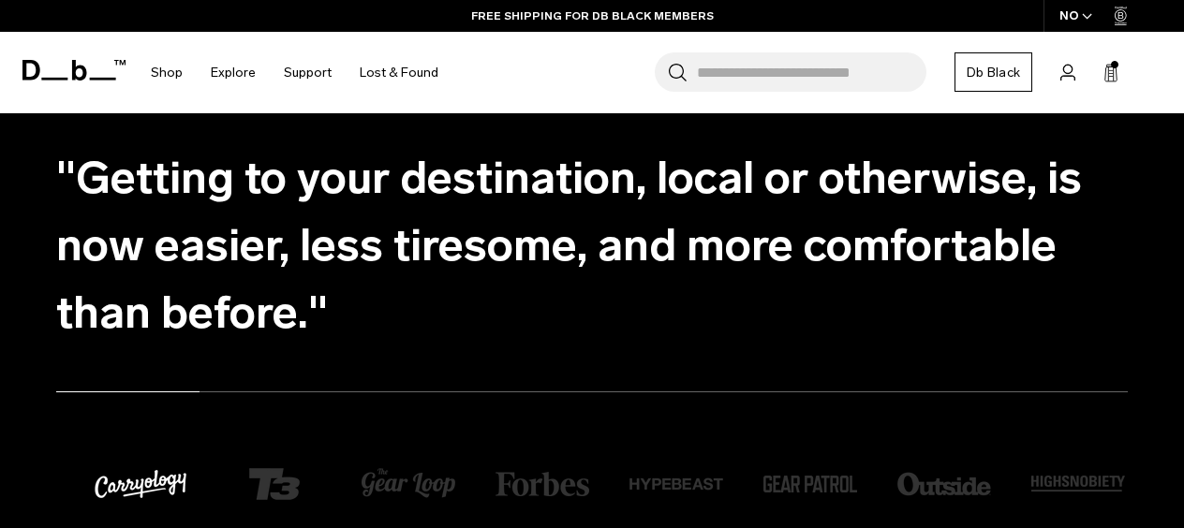
click at [304, 311] on ul ""The Snow Pro Backpack 32L is arguably the most durable and versatile snow spor…" at bounding box center [610, 245] width 1109 height 202
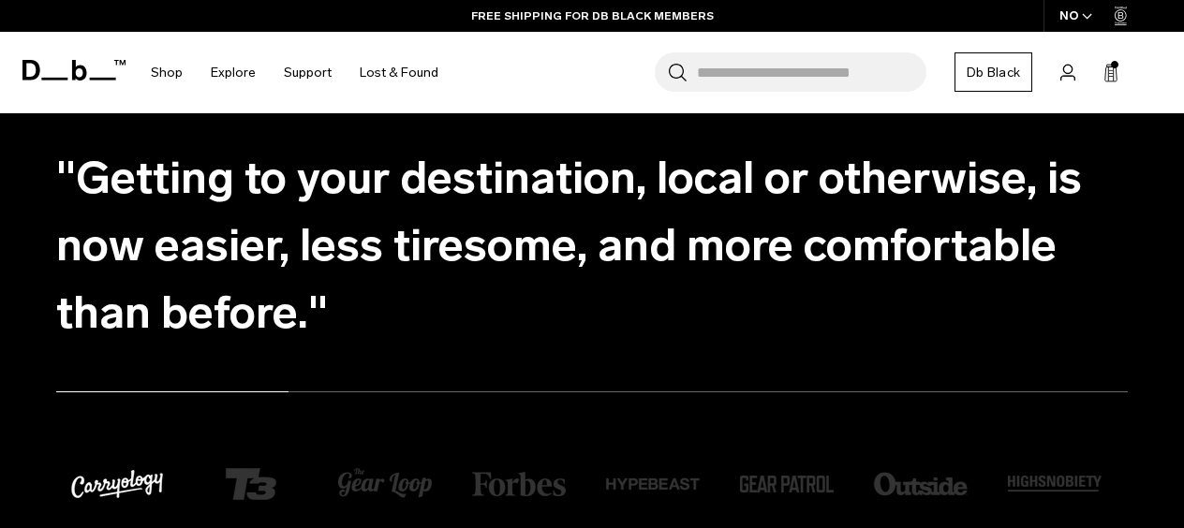
click at [126, 230] on ul ""The Snow Pro Backpack 32L is arguably the most durable and versatile snow spor…" at bounding box center [610, 245] width 1109 height 202
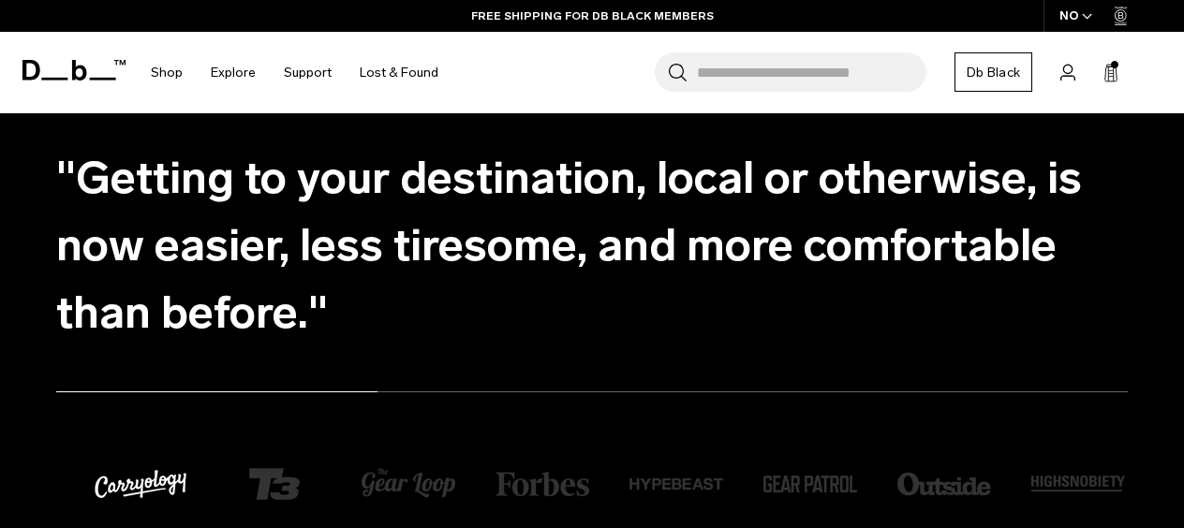
click at [126, 230] on ul ""The Snow Pro Backpack 32L is arguably the most durable and versatile snow spor…" at bounding box center [610, 245] width 1109 height 202
click at [166, 229] on ul ""The Snow Pro Backpack 32L is arguably the most durable and versatile snow spor…" at bounding box center [610, 245] width 1109 height 202
click at [283, 474] on img "7 / 8" at bounding box center [275, 485] width 94 height 94
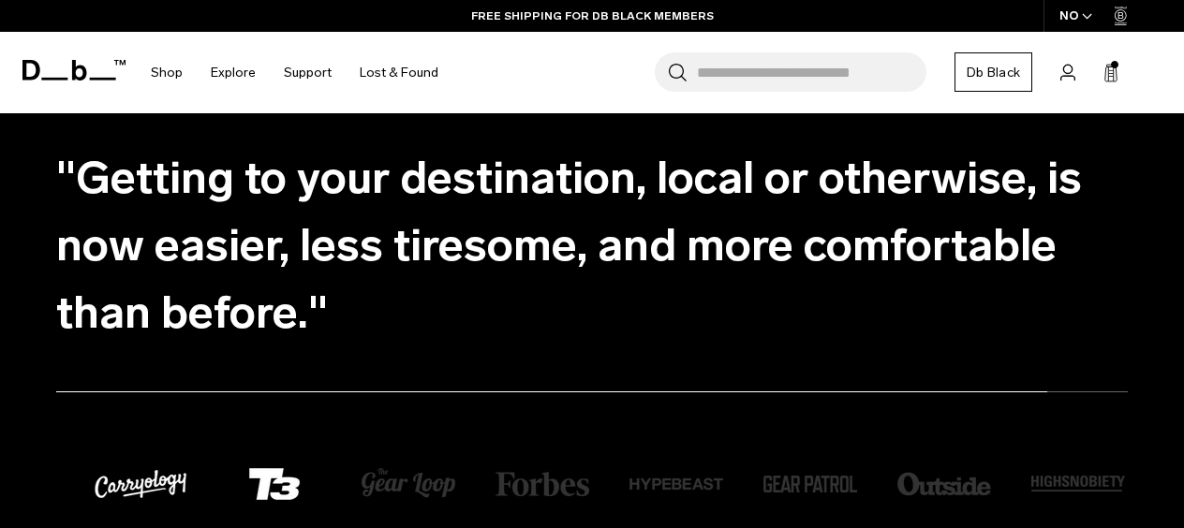
click at [285, 473] on img "7 / 8" at bounding box center [275, 485] width 94 height 94
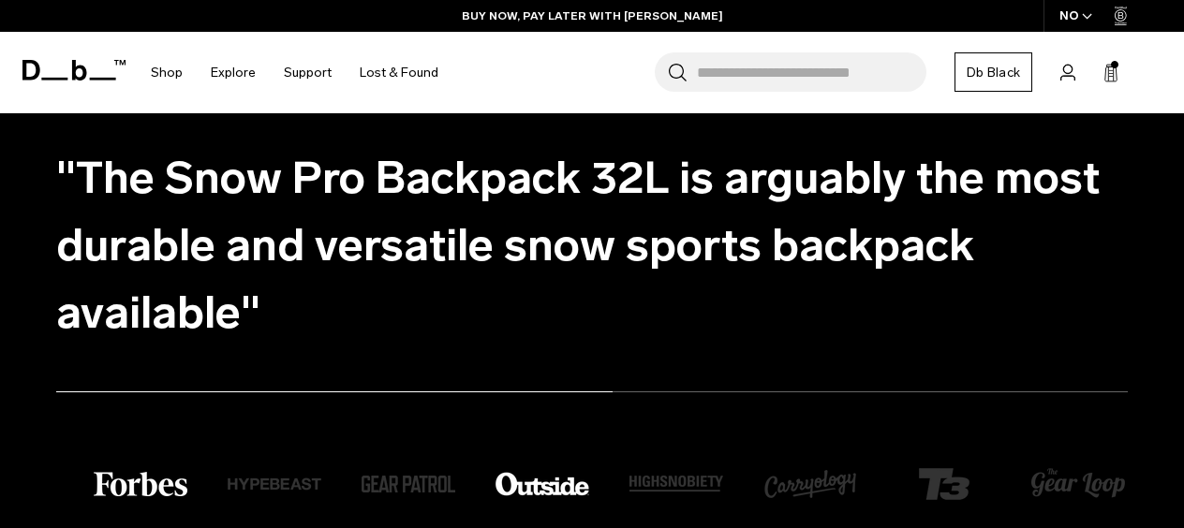
click at [543, 485] on img "4 / 8" at bounding box center [543, 485] width 94 height 94
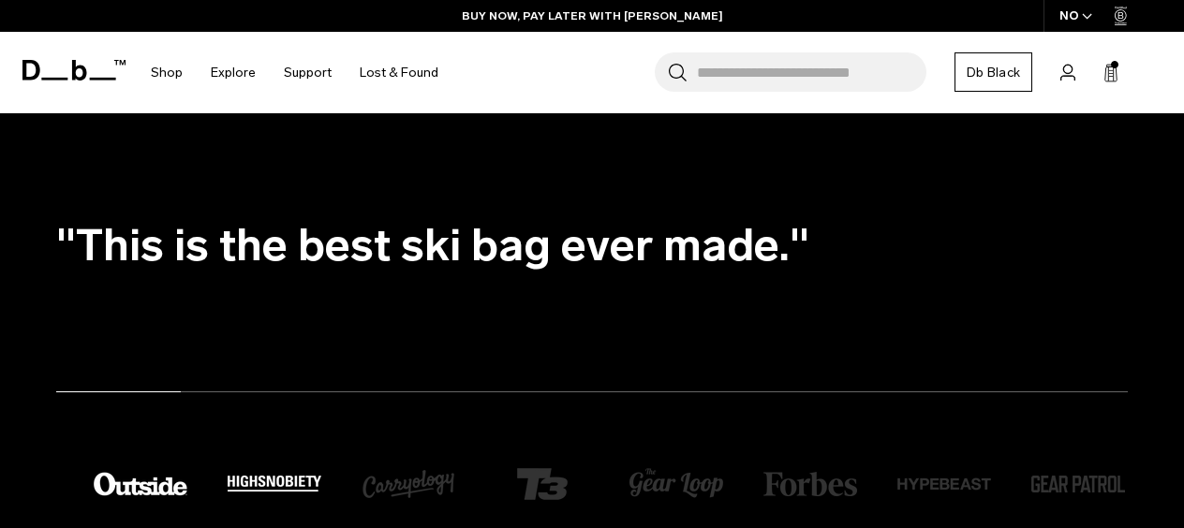
click at [285, 480] on img "5 / 8" at bounding box center [275, 484] width 94 height 16
click at [406, 483] on img "6 / 8" at bounding box center [409, 485] width 94 height 94
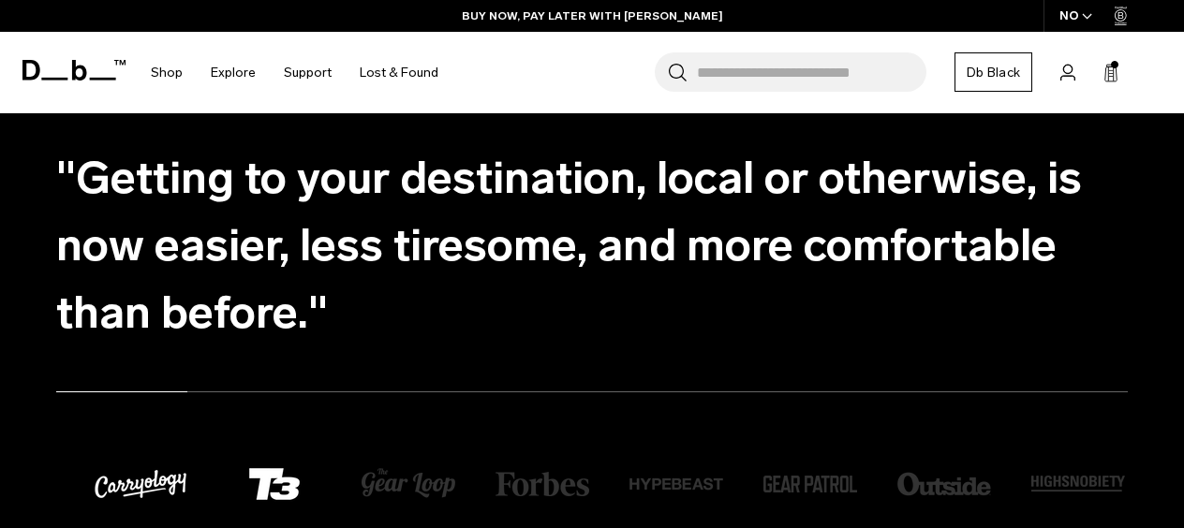
click at [266, 485] on img "7 / 8" at bounding box center [275, 485] width 94 height 94
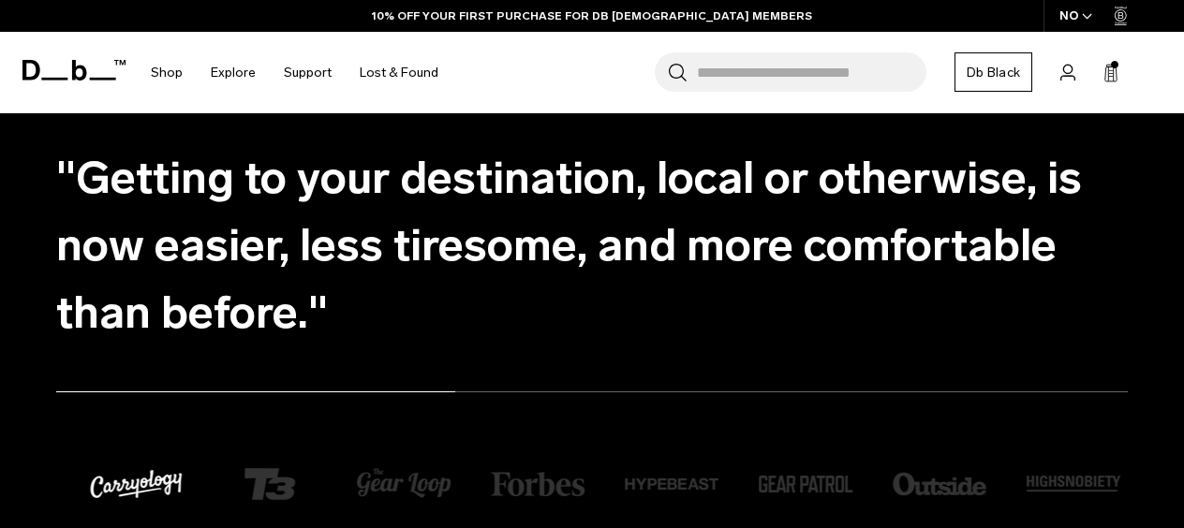
click at [58, 210] on ul ""The Snow Pro Backpack 32L is arguably the most durable and versatile snow spor…" at bounding box center [610, 245] width 1109 height 202
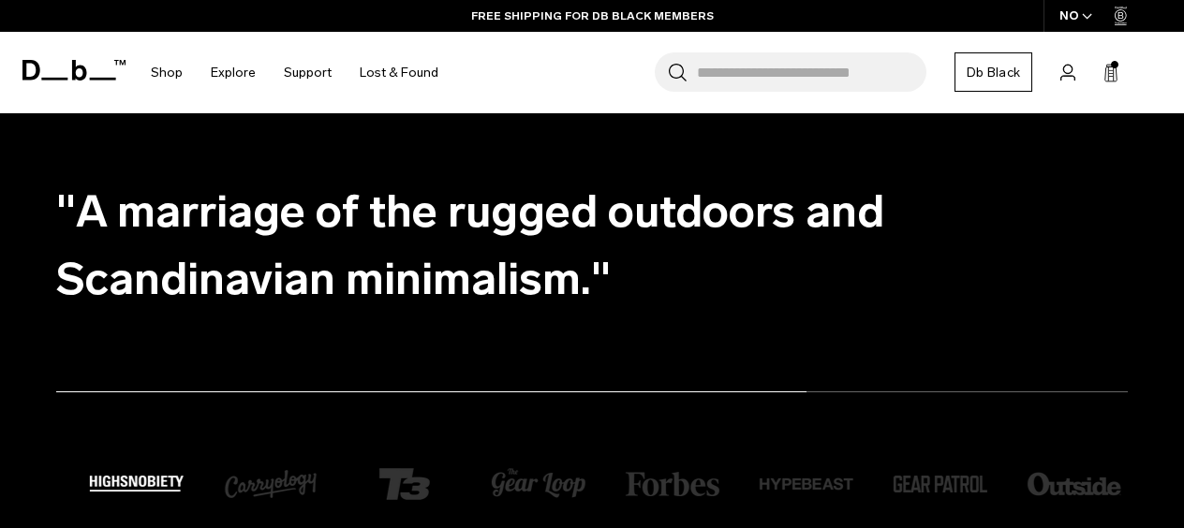
drag, startPoint x: 119, startPoint y: 475, endPoint x: 62, endPoint y: 290, distance: 193.2
click at [52, 292] on div ""The Snow Pro Backpack 32L is arguably the most durable and versatile snow spor…" at bounding box center [592, 340] width 1184 height 393
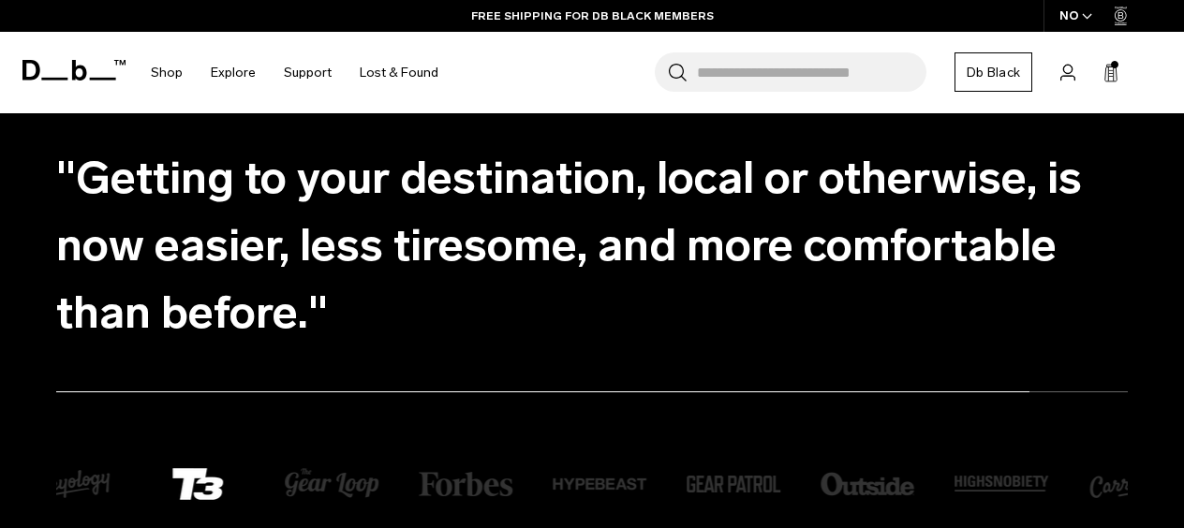
click at [59, 260] on ul ""The Snow Pro Backpack 32L is arguably the most durable and versatile snow spor…" at bounding box center [610, 245] width 1109 height 202
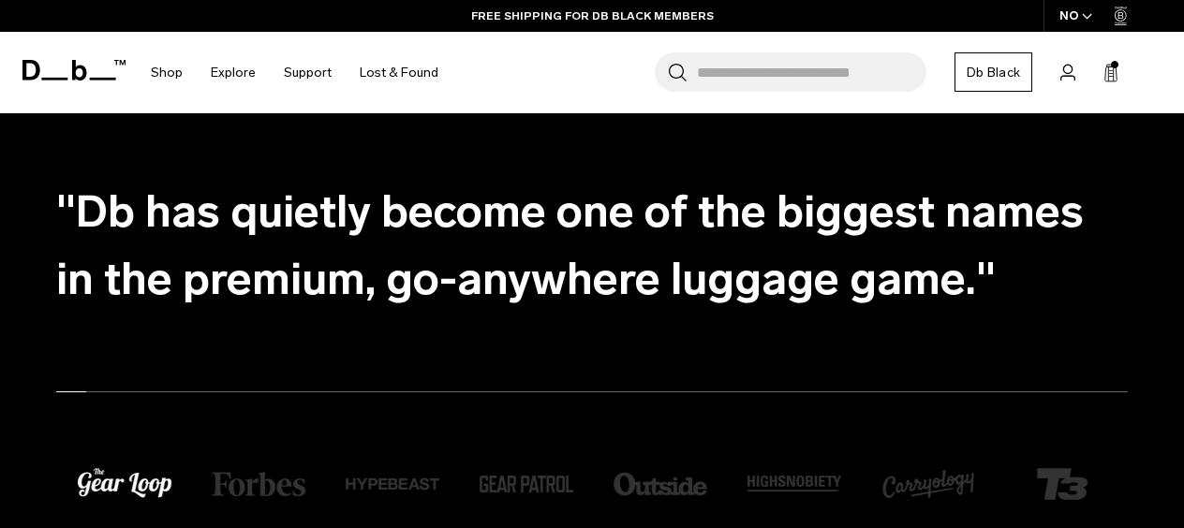
click at [60, 286] on ul ""The Snow Pro Backpack 32L is arguably the most durable and versatile snow spor…" at bounding box center [610, 245] width 1109 height 202
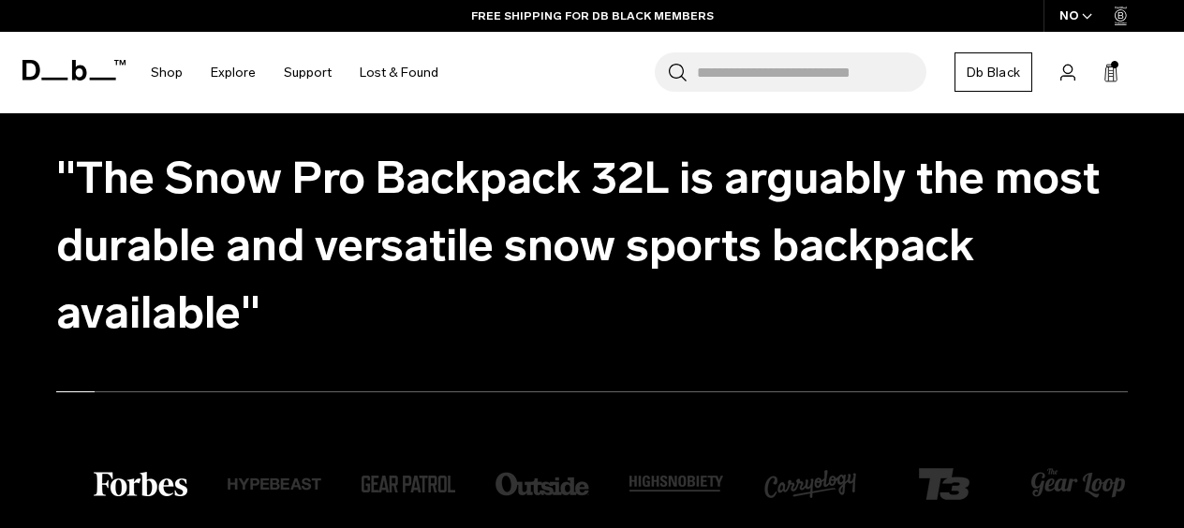
click at [822, 289] on ul ""The Snow Pro Backpack 32L is arguably the most durable and versatile snow spor…" at bounding box center [610, 245] width 1109 height 202
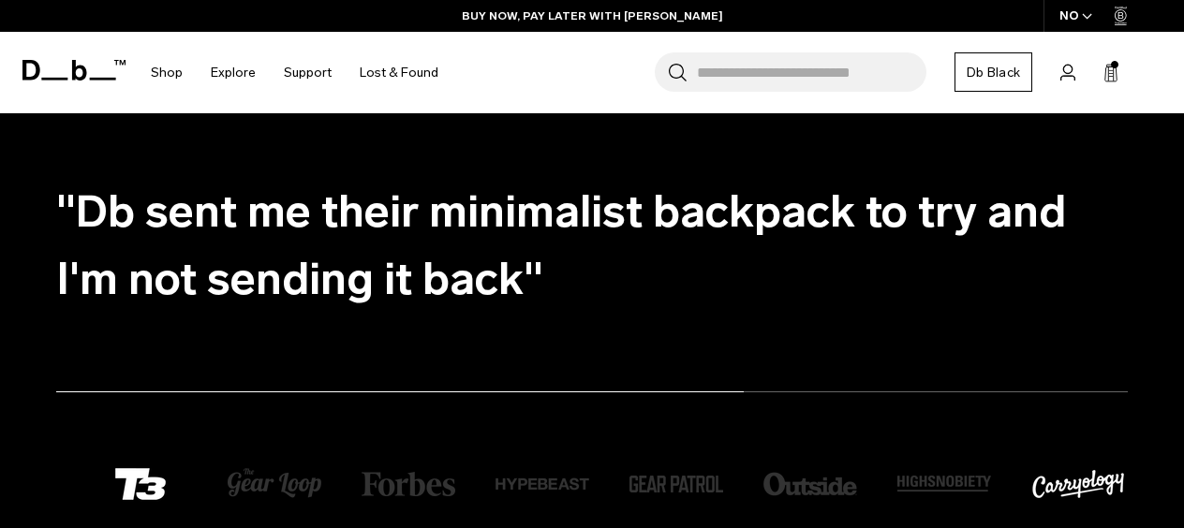
click at [1056, 483] on img "6 / 8" at bounding box center [1078, 485] width 94 height 94
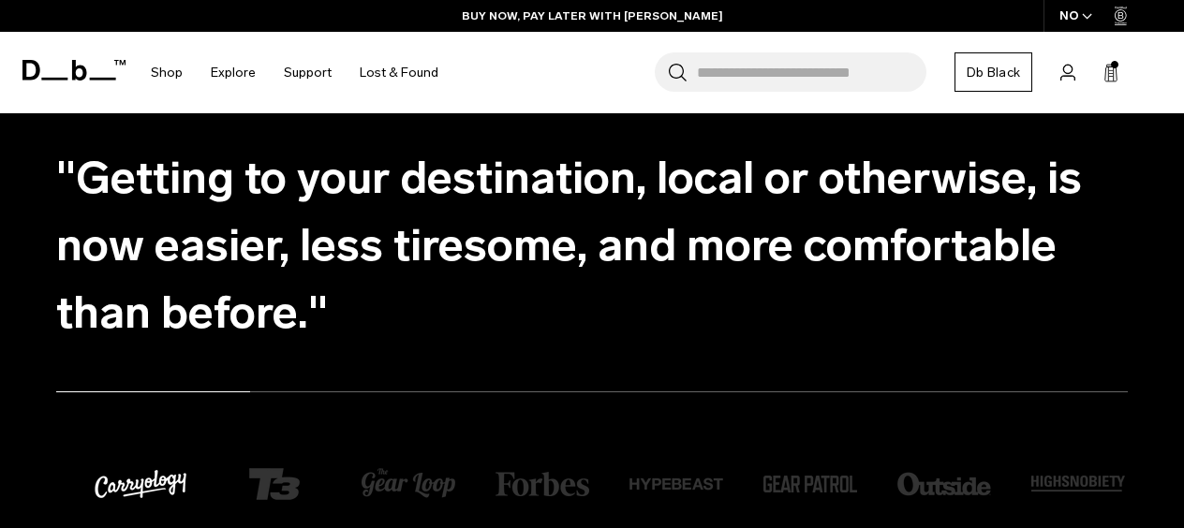
click at [317, 319] on ul ""The Snow Pro Backpack 32L is arguably the most durable and versatile snow spor…" at bounding box center [610, 245] width 1109 height 202
click at [140, 225] on ul ""The Snow Pro Backpack 32L is arguably the most durable and versatile snow spor…" at bounding box center [610, 245] width 1109 height 202
click at [141, 222] on ul ""The Snow Pro Backpack 32L is arguably the most durable and versatile snow spor…" at bounding box center [610, 245] width 1109 height 202
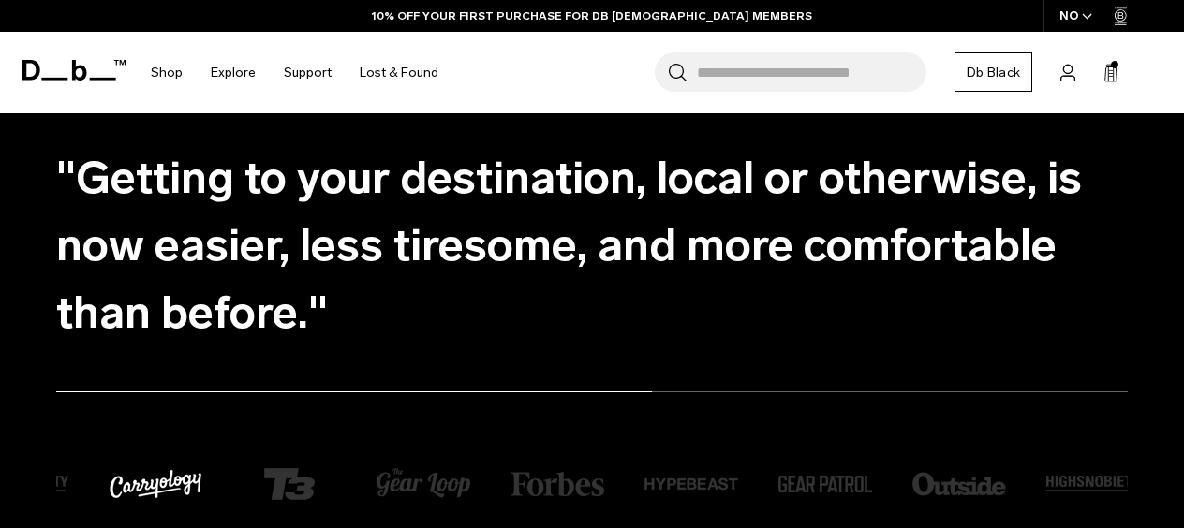
click at [265, 274] on ul ""The Snow Pro Backpack 32L is arguably the most durable and versatile snow spor…" at bounding box center [610, 245] width 1109 height 202
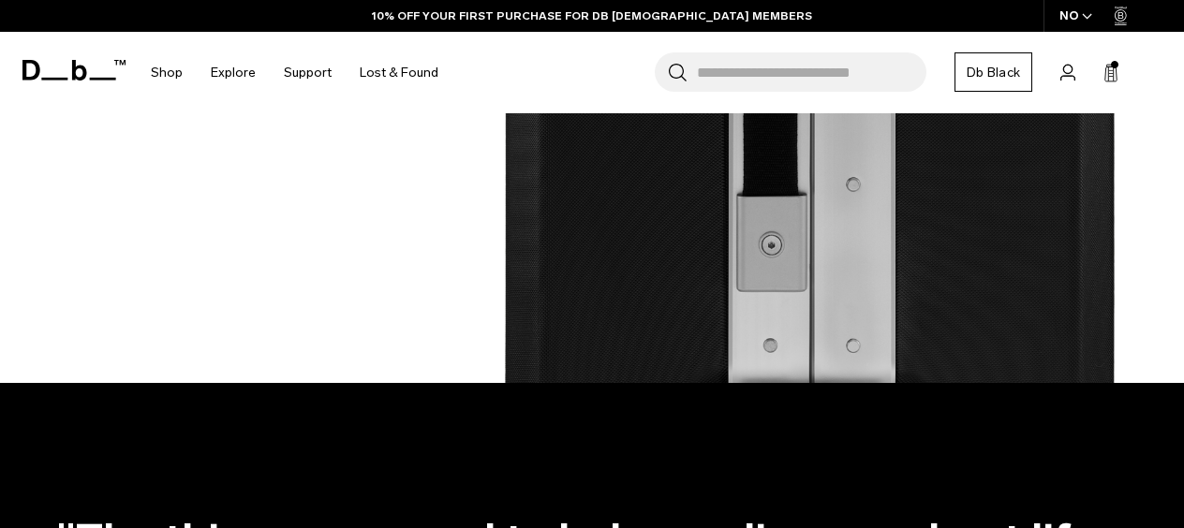
scroll to position [2639, 0]
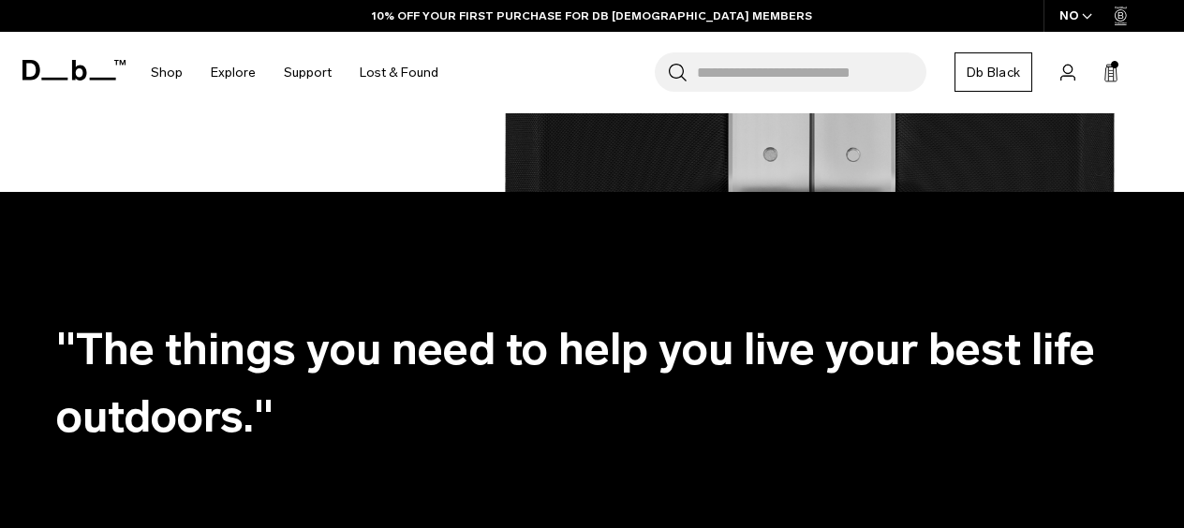
click at [166, 356] on ul ""The Snow Pro Backpack 32L is arguably the most durable and versatile snow spor…" at bounding box center [610, 383] width 1109 height 202
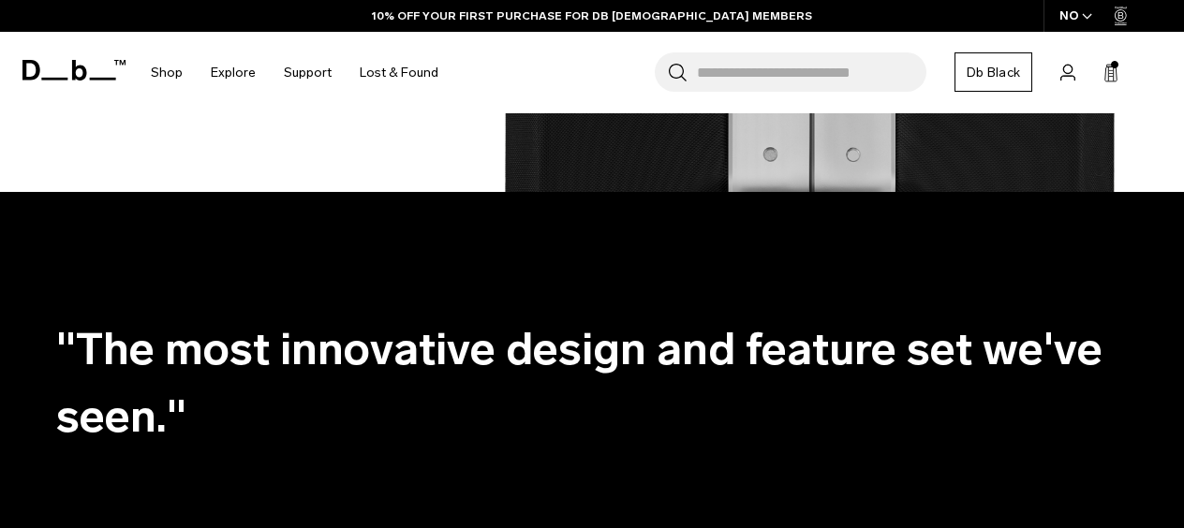
drag, startPoint x: 73, startPoint y: 174, endPoint x: 503, endPoint y: 341, distance: 461.2
click at [230, 349] on ul ""The Snow Pro Backpack 32L is arguably the most durable and versatile snow spor…" at bounding box center [610, 383] width 1109 height 202
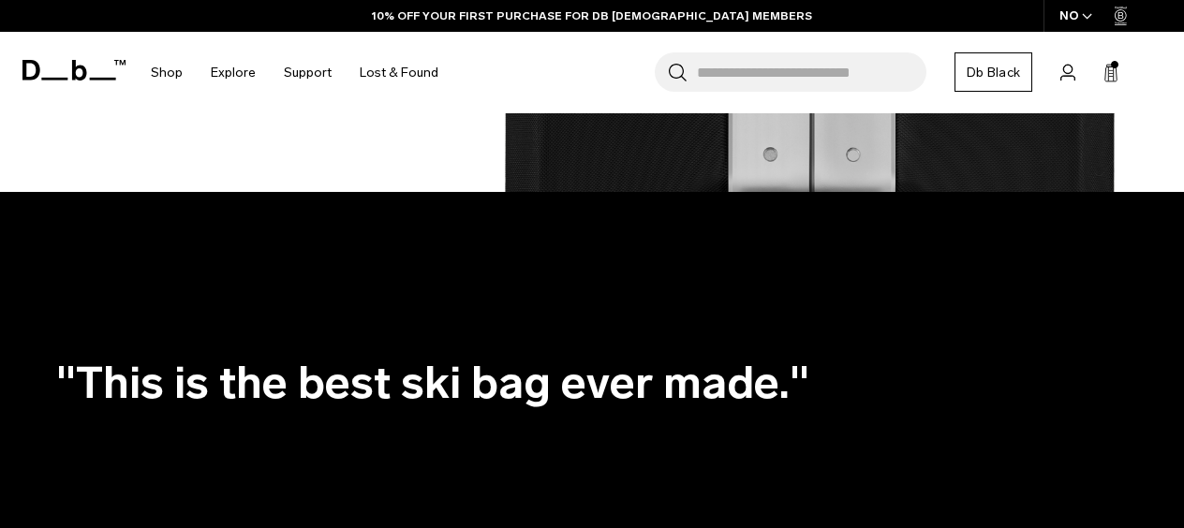
click at [262, 337] on ul ""The Snow Pro Backpack 32L is arguably the most durable and versatile snow spor…" at bounding box center [610, 383] width 1109 height 202
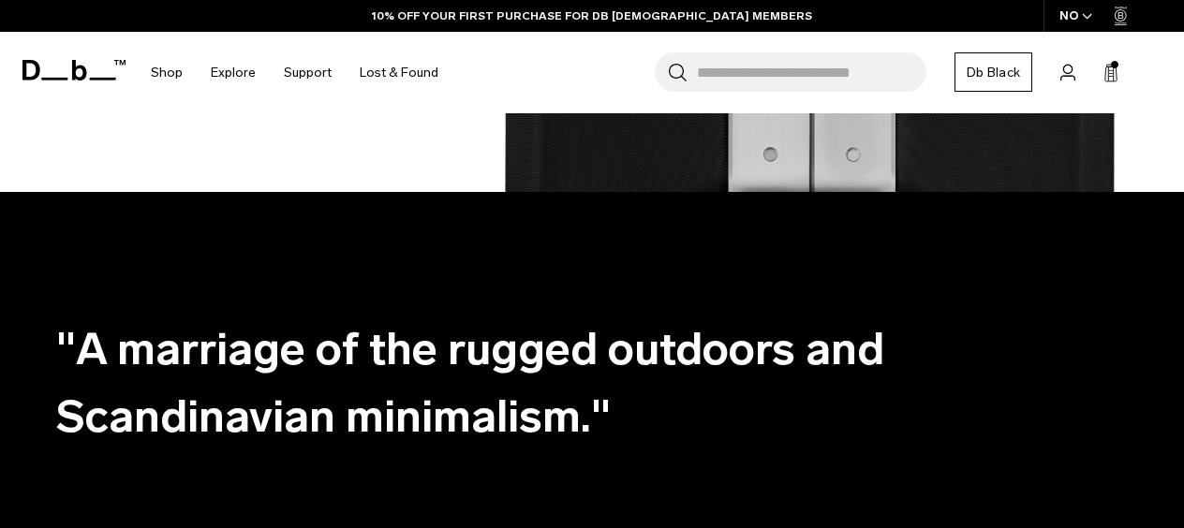
click at [332, 350] on ul ""The Snow Pro Backpack 32L is arguably the most durable and versatile snow spor…" at bounding box center [610, 383] width 1109 height 202
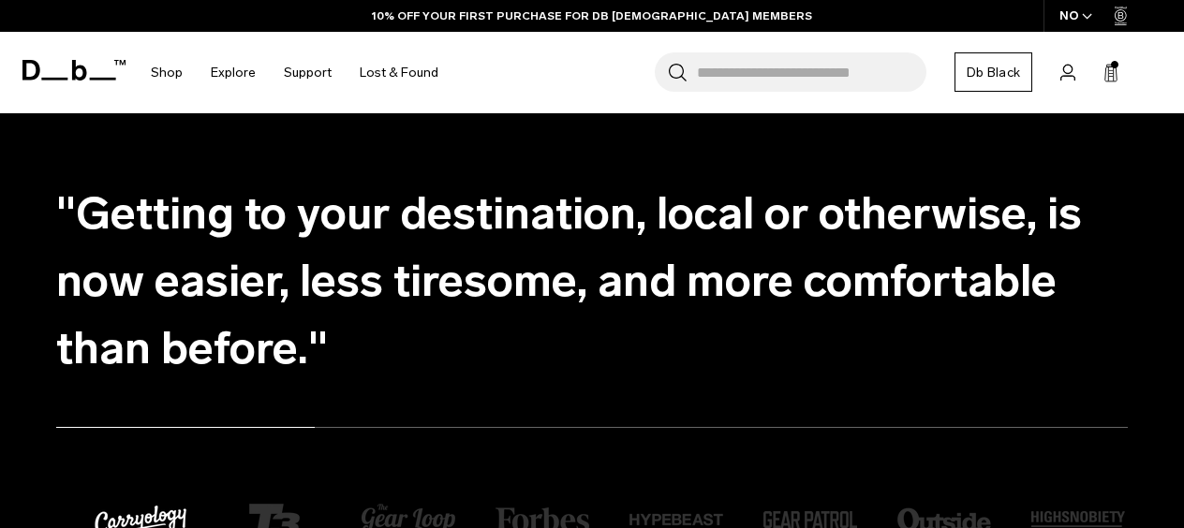
scroll to position [2726, 0]
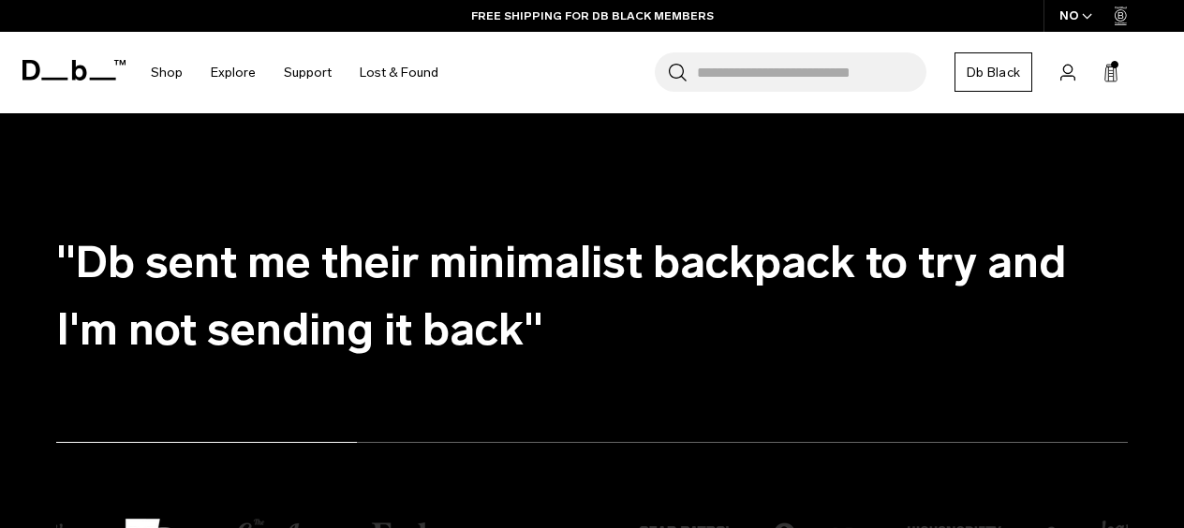
click at [555, 290] on ul ""The Snow Pro Backpack 32L is arguably the most durable and versatile snow spor…" at bounding box center [610, 296] width 1109 height 202
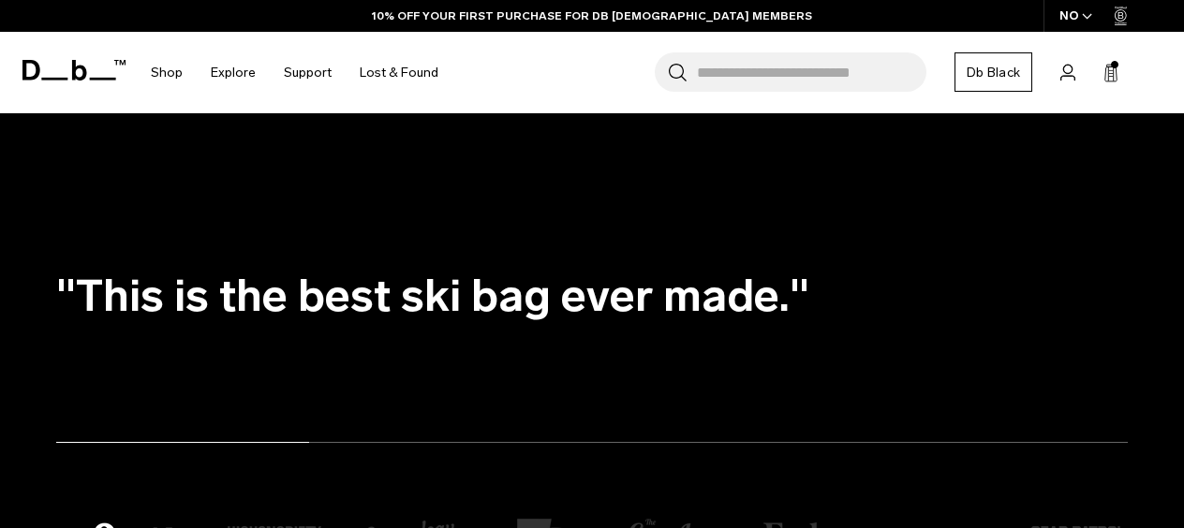
click at [29, 193] on section ""The Snow Pro Backpack 32L is arguably the most durable and versatile snow spor…" at bounding box center [592, 391] width 1184 height 573
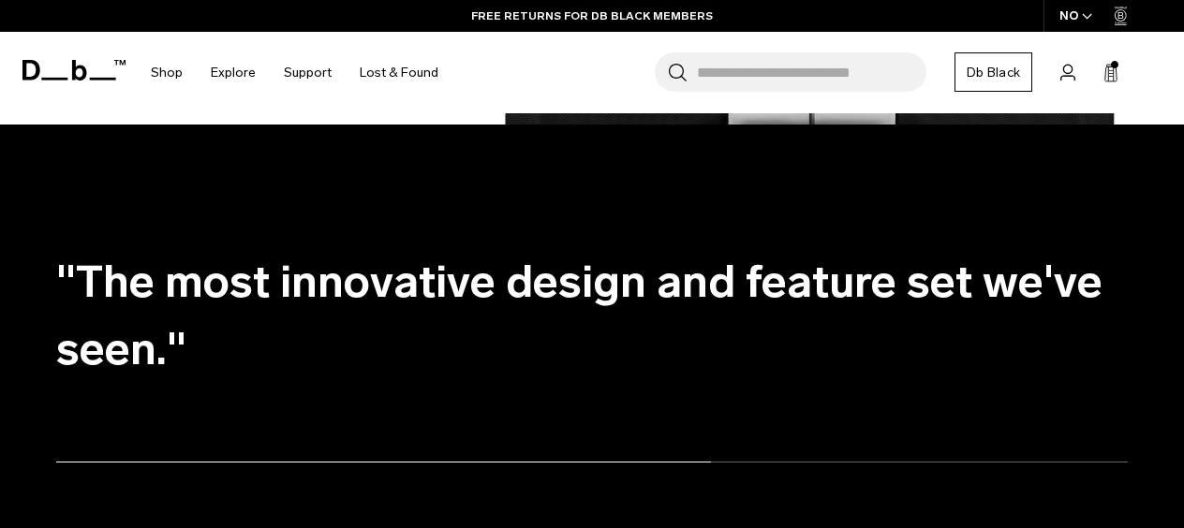
scroll to position [2679, 0]
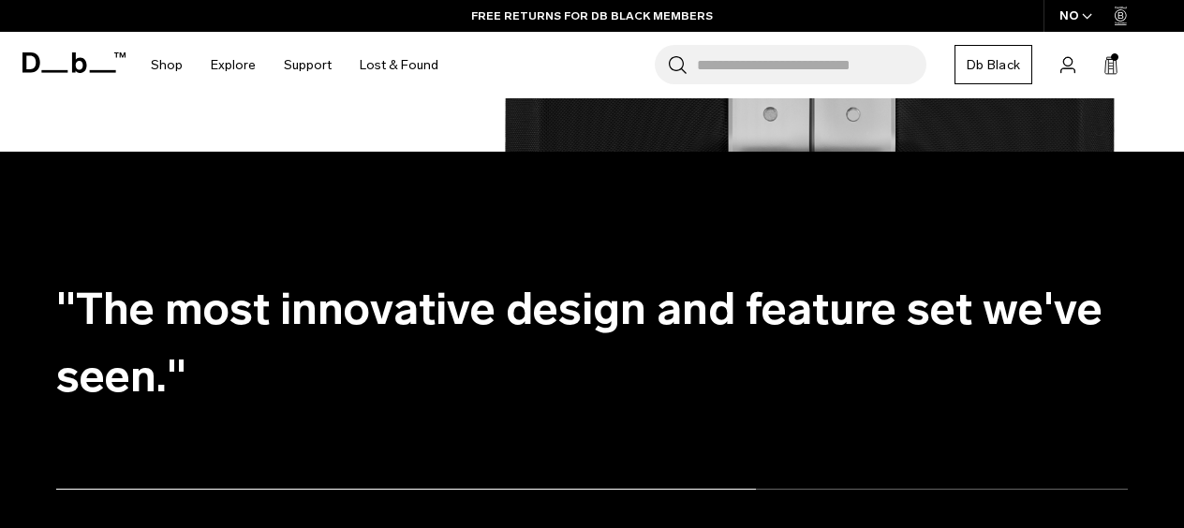
click at [825, 243] on ul ""The Snow Pro Backpack 32L is arguably the most durable and versatile snow spor…" at bounding box center [610, 343] width 1109 height 202
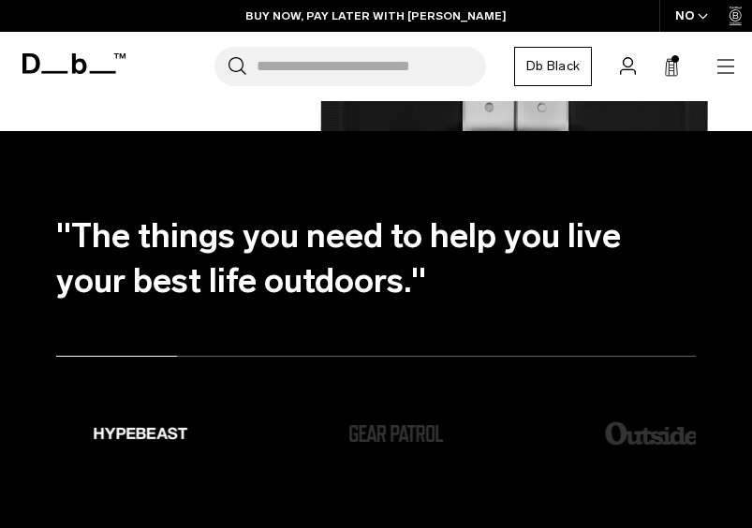
scroll to position [1925, 0]
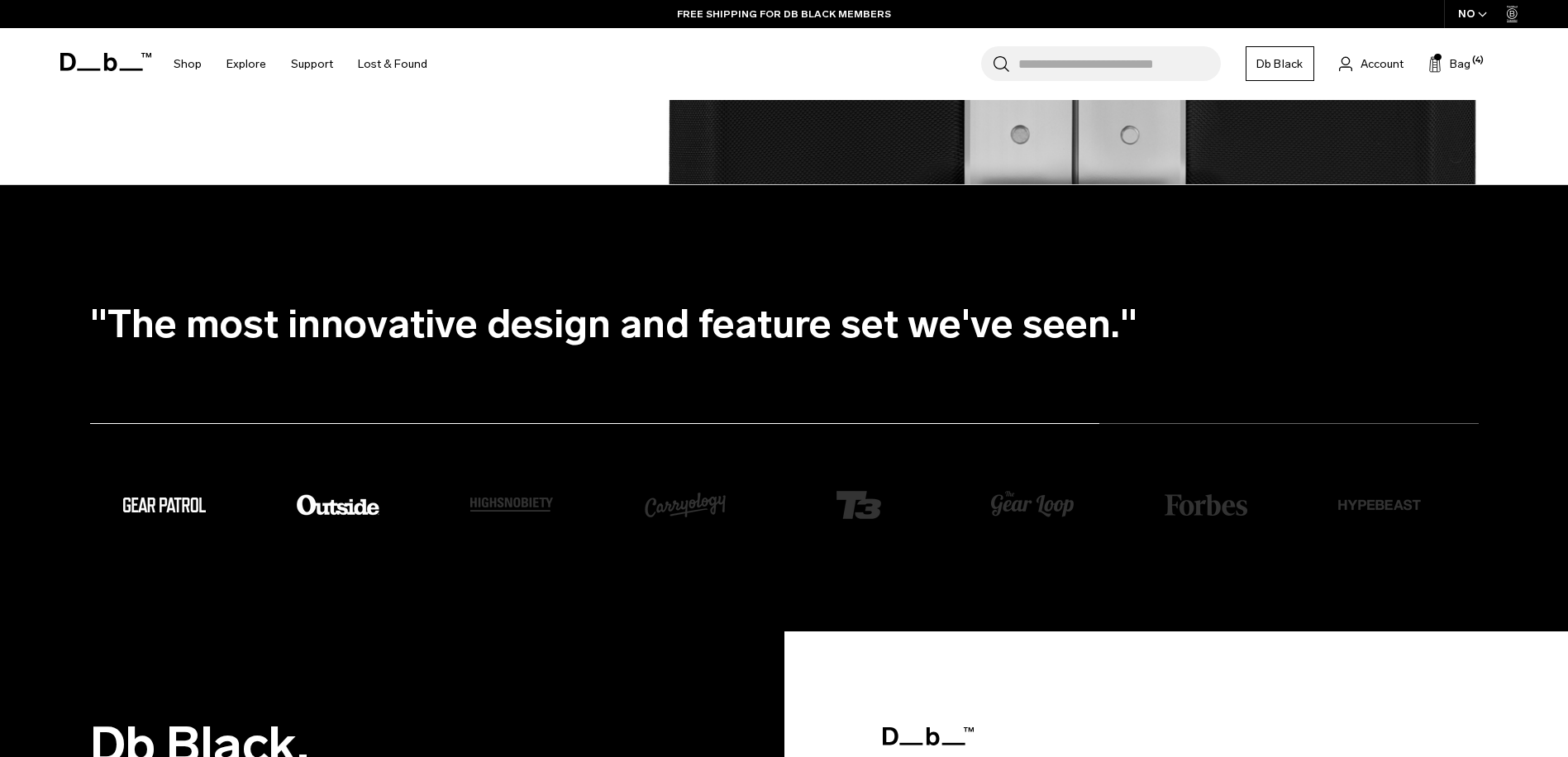
click at [331, 505] on img "4 / 8" at bounding box center [338, 506] width 83 height 83
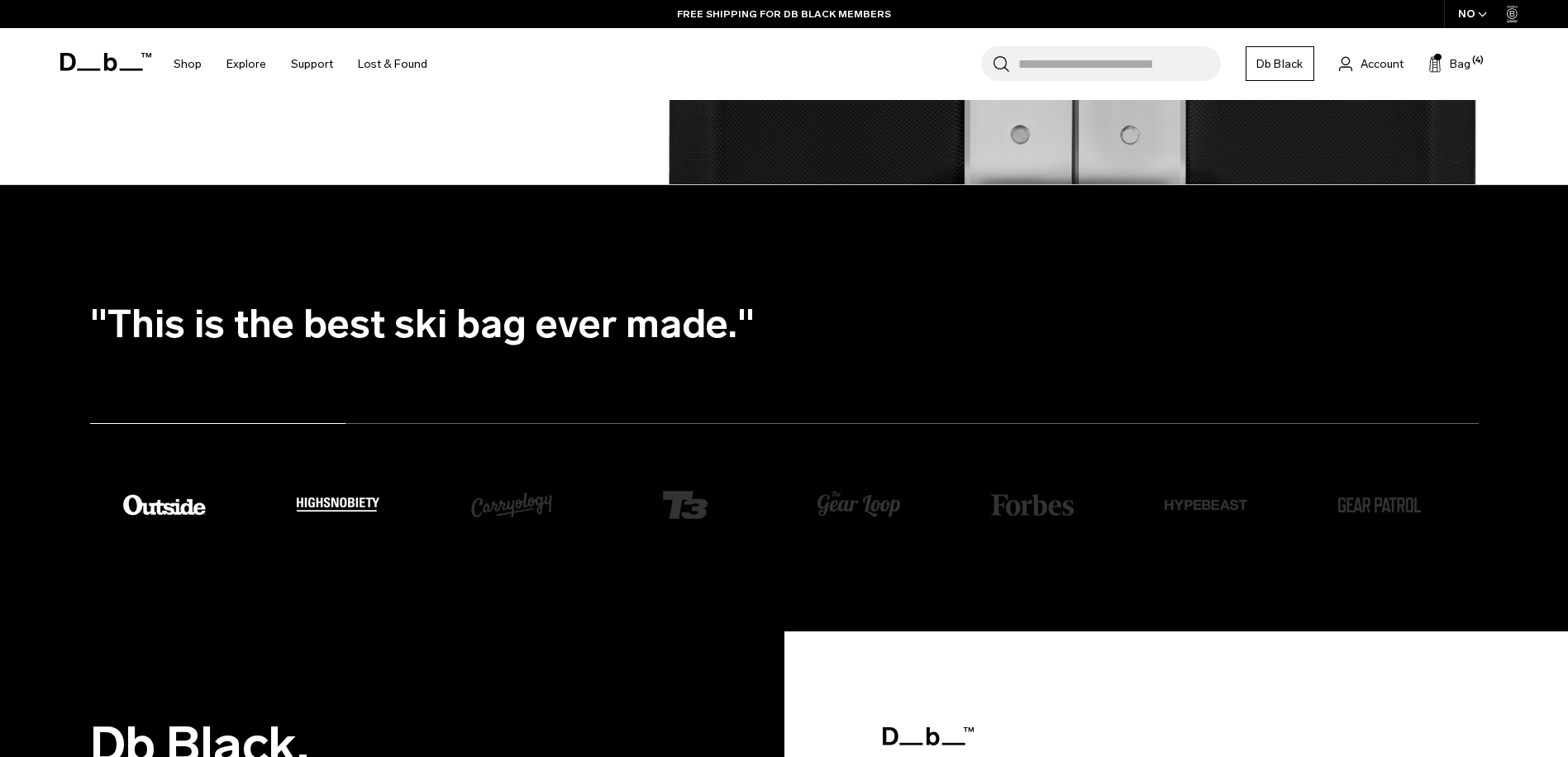
click at [334, 511] on img "5 / 8" at bounding box center [338, 505] width 83 height 14
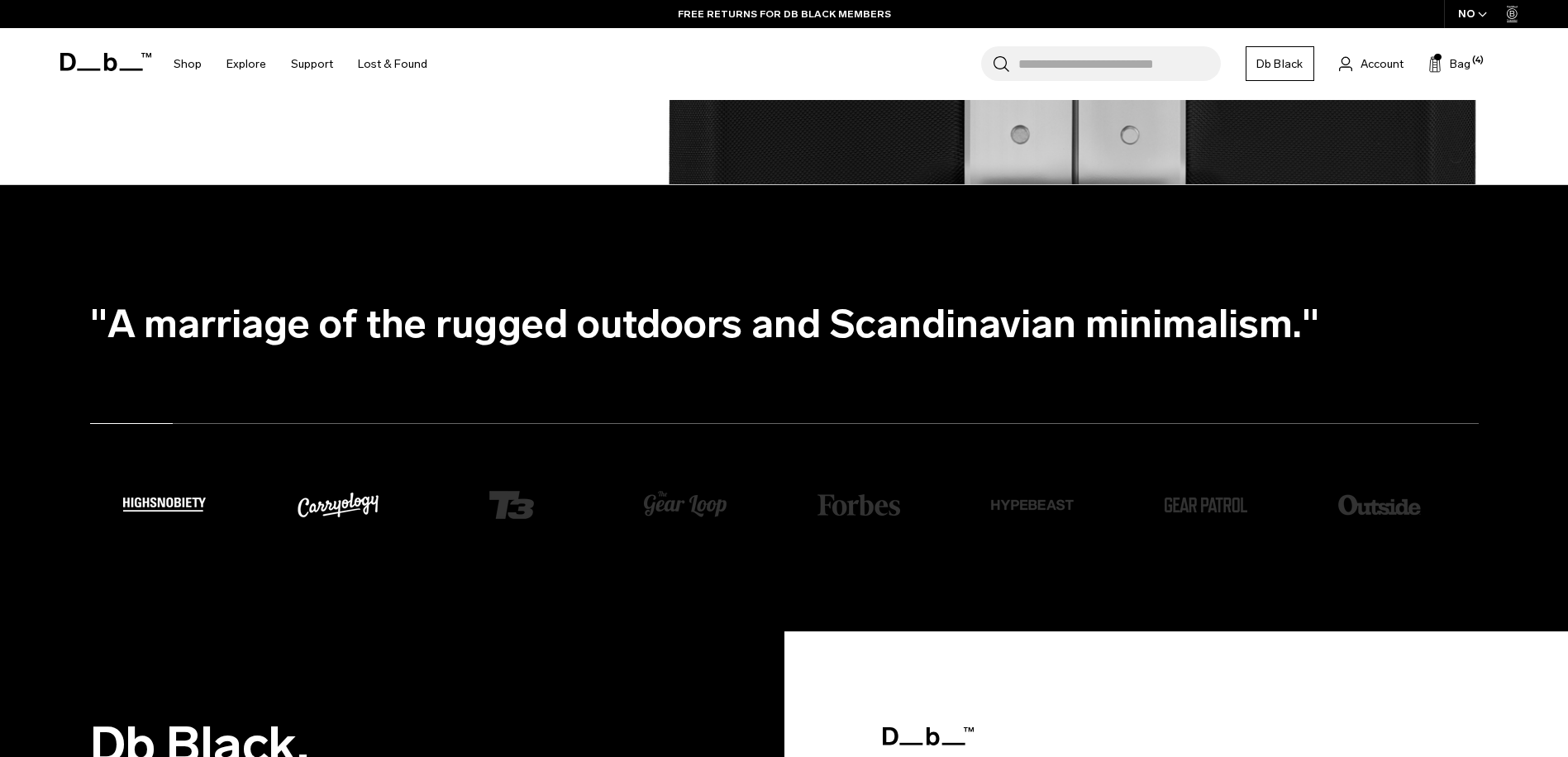
click at [353, 506] on img "6 / 8" at bounding box center [338, 506] width 83 height 83
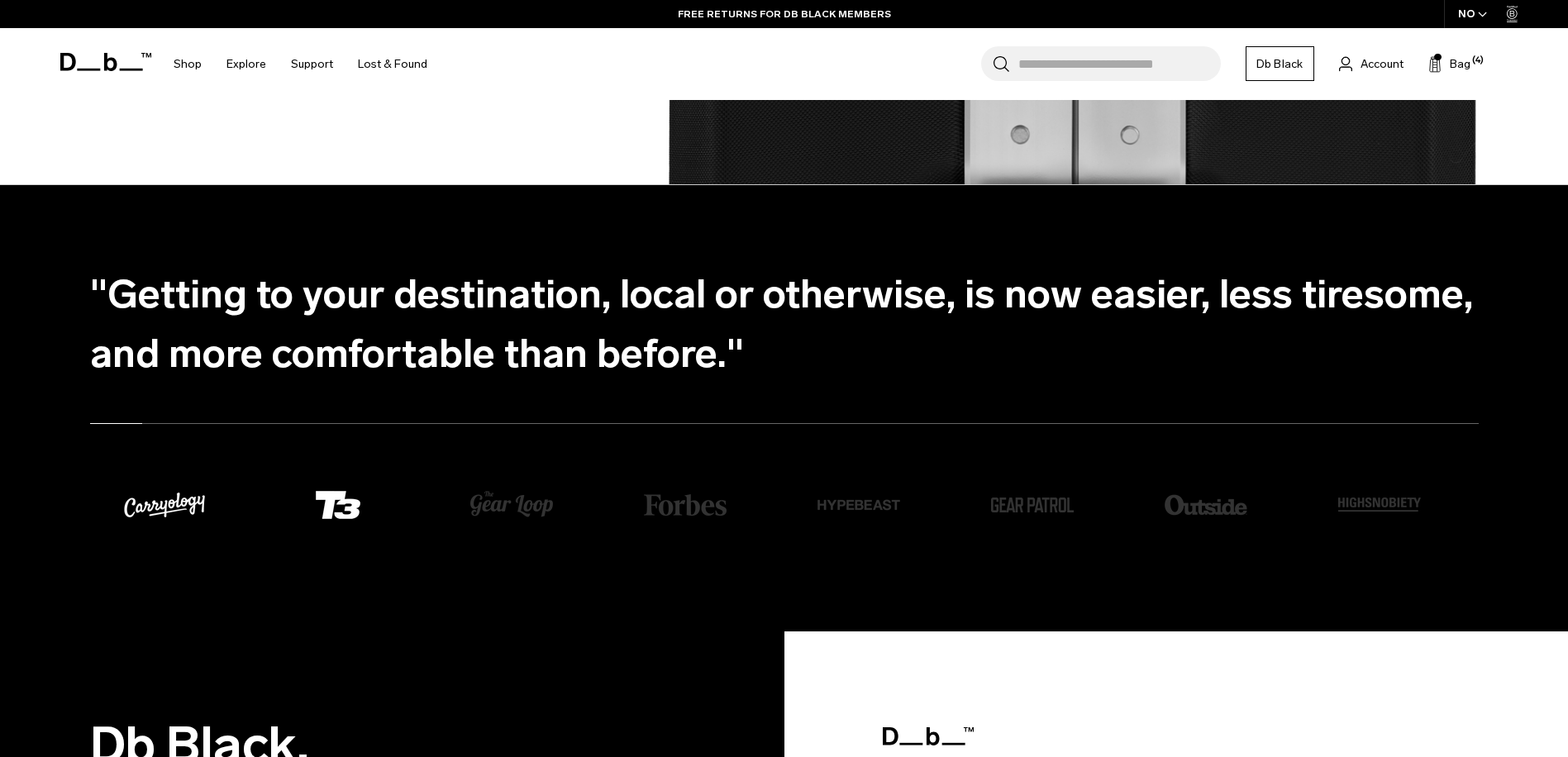
click at [340, 506] on img "7 / 8" at bounding box center [338, 506] width 83 height 83
